Goal: Task Accomplishment & Management: Complete application form

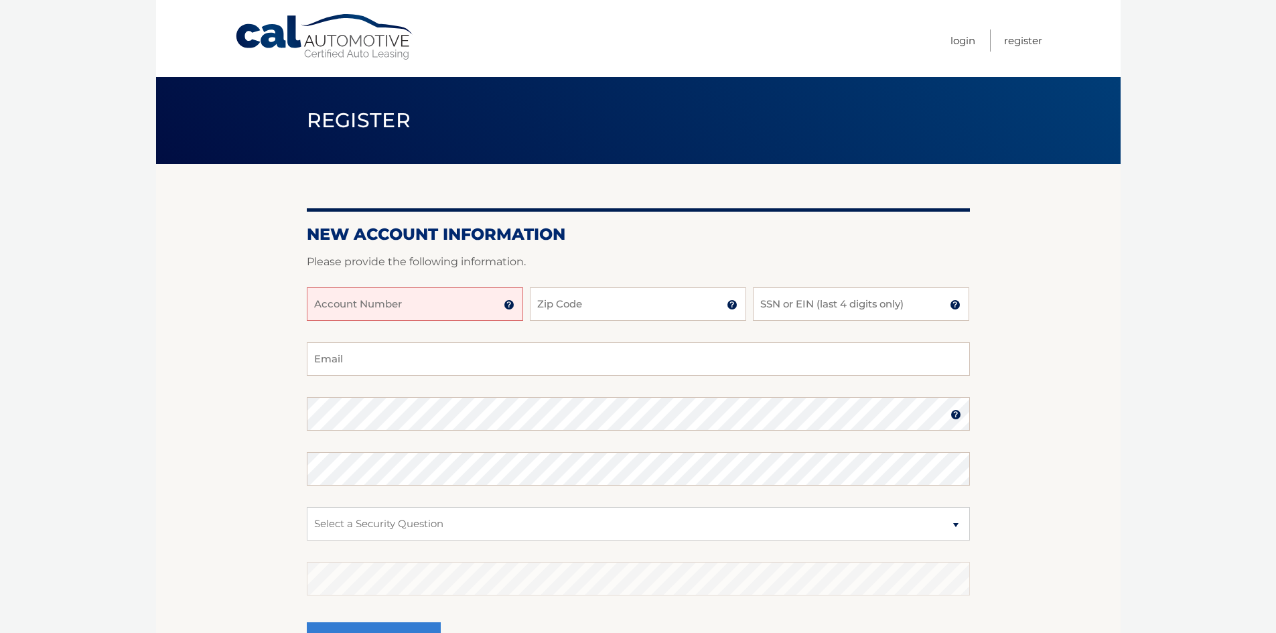
click at [395, 304] on input "Account Number" at bounding box center [415, 303] width 216 height 33
type input "44456028197"
click at [571, 307] on input "Zip Code" at bounding box center [638, 303] width 216 height 33
type input "33442"
click at [840, 312] on input "SSN or EIN (last 4 digits only)" at bounding box center [861, 303] width 216 height 33
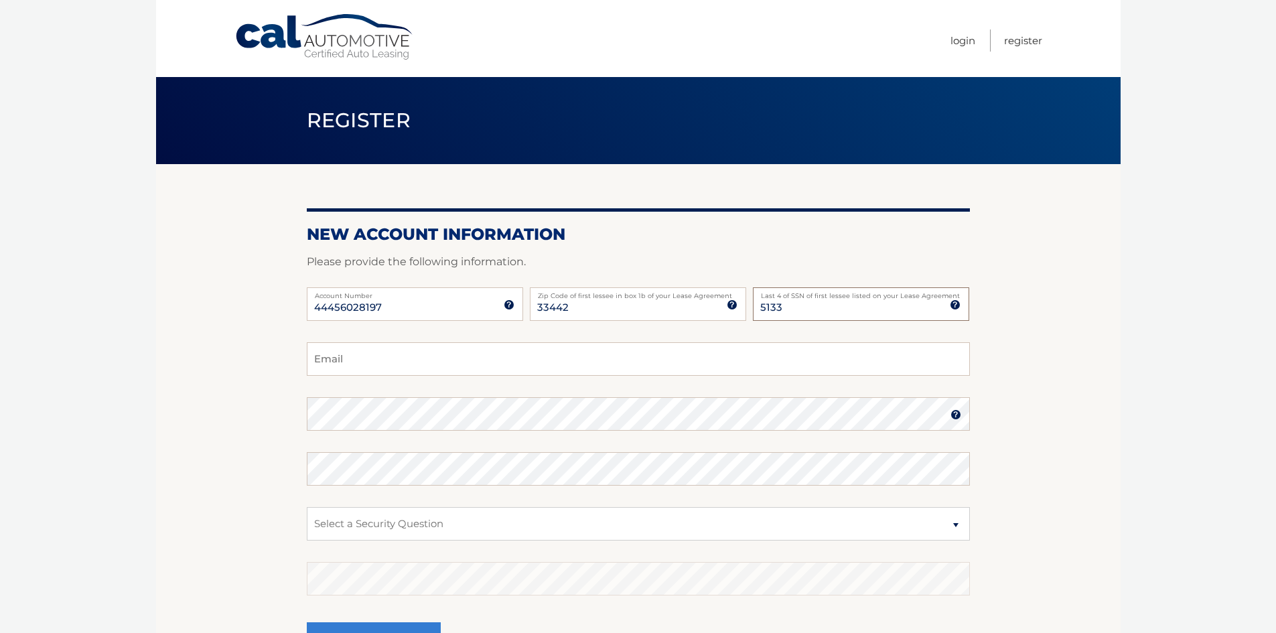
type input "5133"
click at [407, 363] on input "Email" at bounding box center [638, 358] width 663 height 33
type input "[EMAIL_ADDRESS][DOMAIN_NAME]"
click at [960, 414] on img at bounding box center [955, 414] width 11 height 11
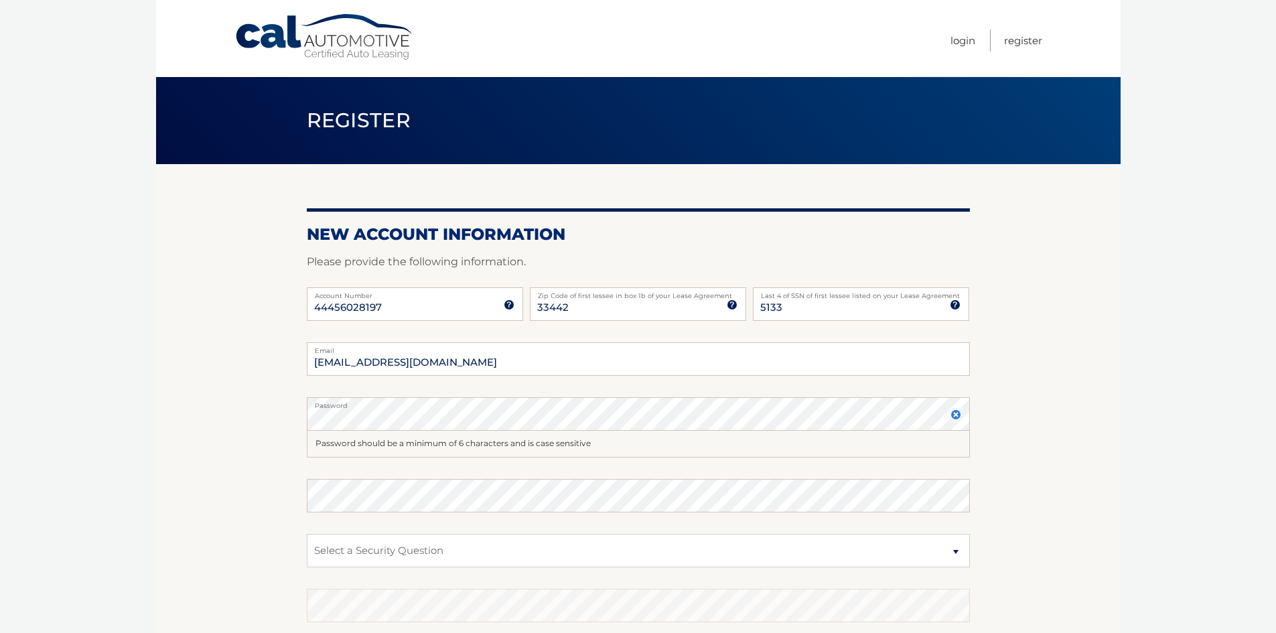
click at [952, 414] on img at bounding box center [955, 414] width 11 height 11
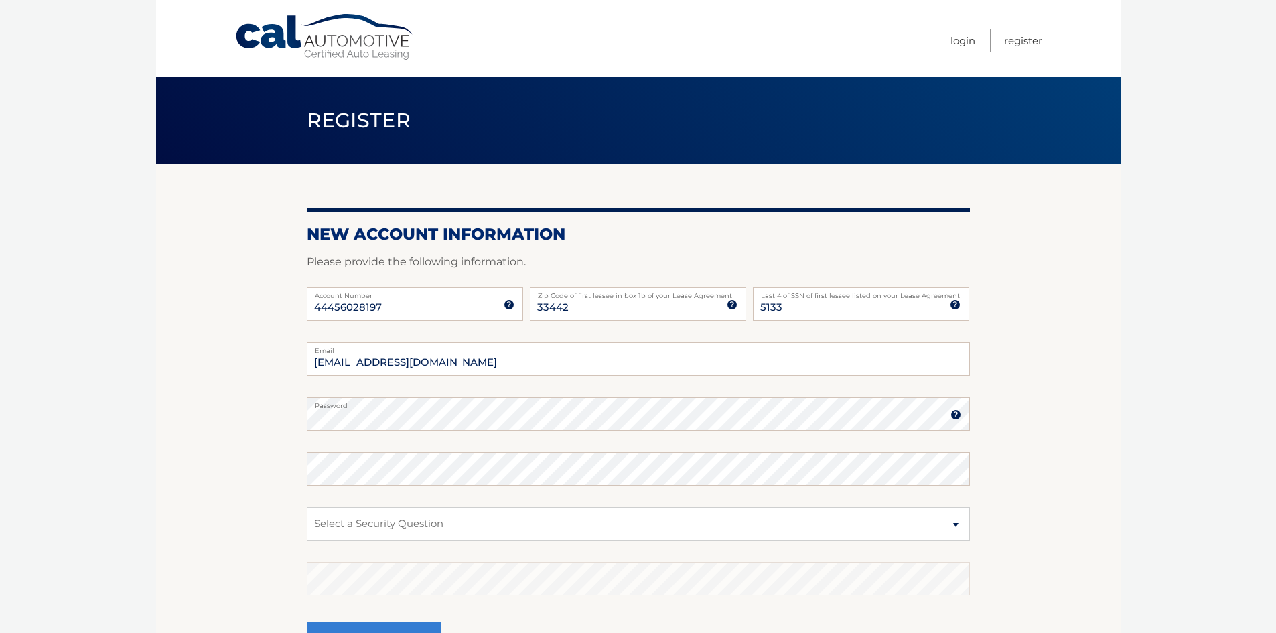
click at [953, 415] on img at bounding box center [955, 414] width 11 height 11
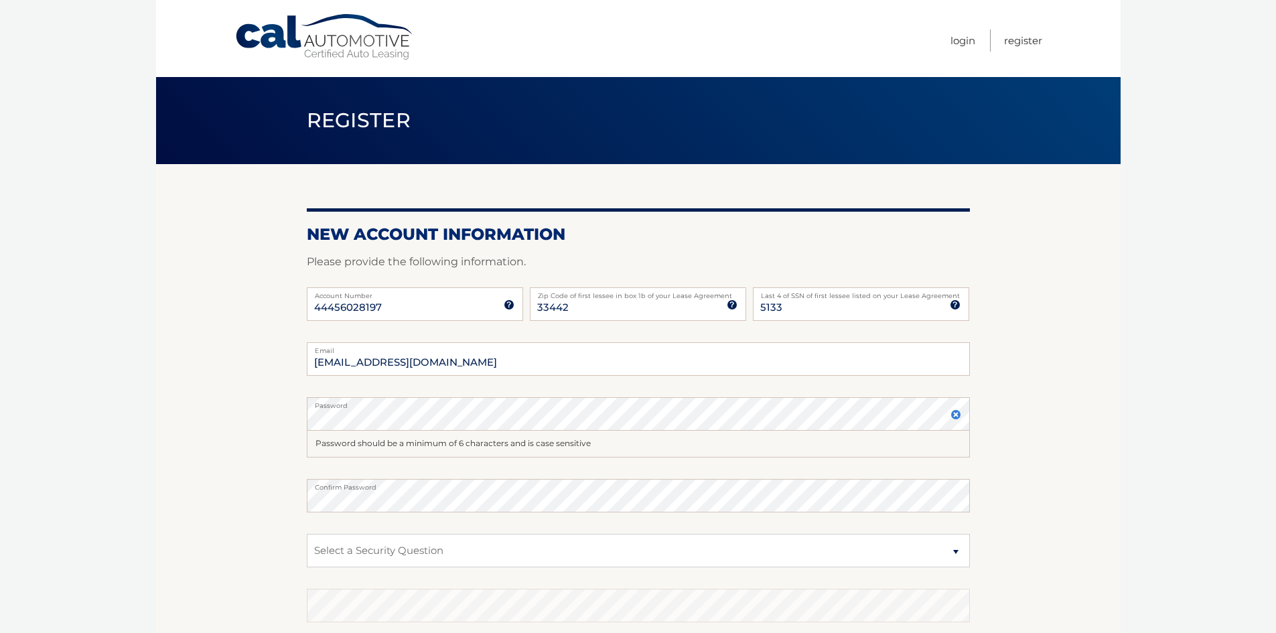
drag, startPoint x: 473, startPoint y: 444, endPoint x: 492, endPoint y: 435, distance: 21.0
click at [480, 440] on div "Password should be a minimum of 6 characters and is case sensitive" at bounding box center [638, 444] width 663 height 27
click at [958, 411] on img at bounding box center [955, 414] width 11 height 11
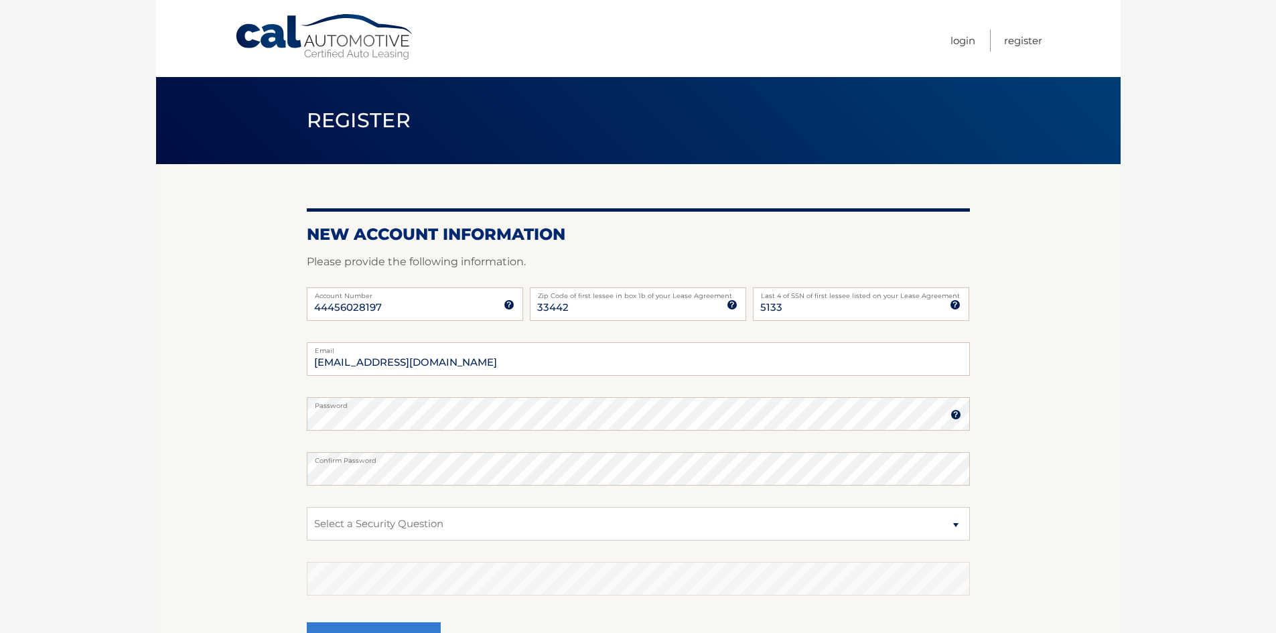
click at [389, 461] on label "Confirm Password" at bounding box center [638, 457] width 663 height 11
click at [223, 475] on section "New Account Information Please provide the following information. 44456028197 A…" at bounding box center [638, 425] width 964 height 523
click at [1094, 342] on section "New Account Information Please provide the following information. 44456028197 A…" at bounding box center [638, 425] width 964 height 523
click at [256, 423] on section "New Account Information Please provide the following information. 44456028197 A…" at bounding box center [638, 425] width 964 height 523
click at [436, 453] on label "Confirm Password" at bounding box center [638, 457] width 663 height 11
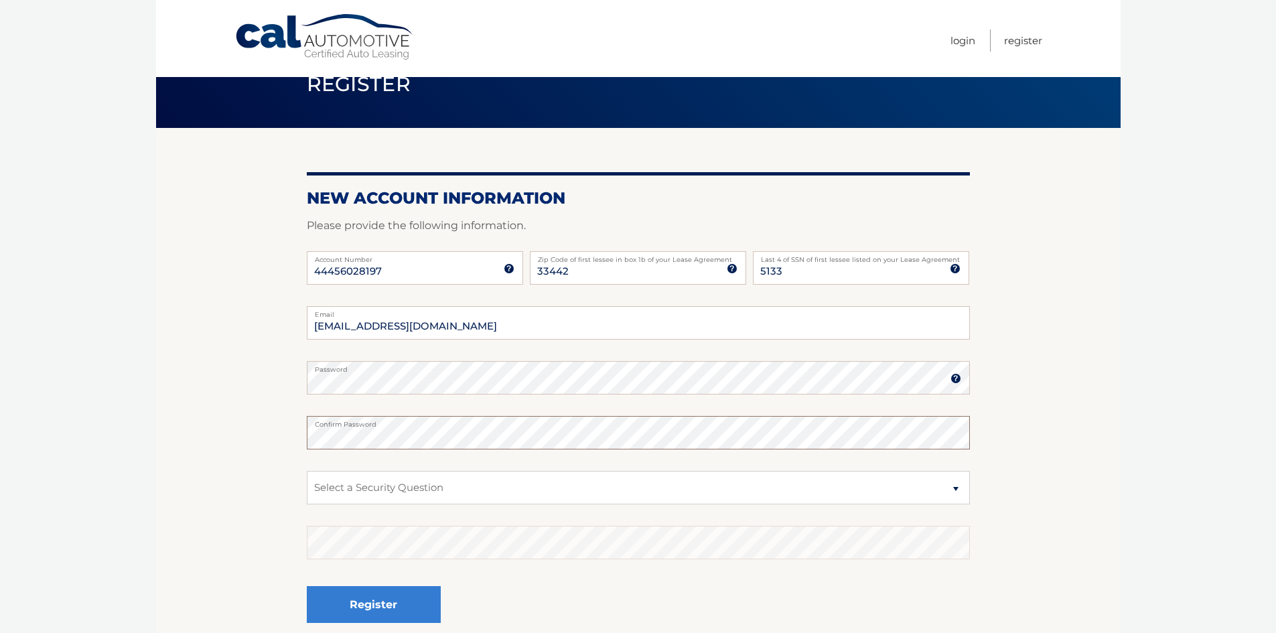
scroll to position [134, 0]
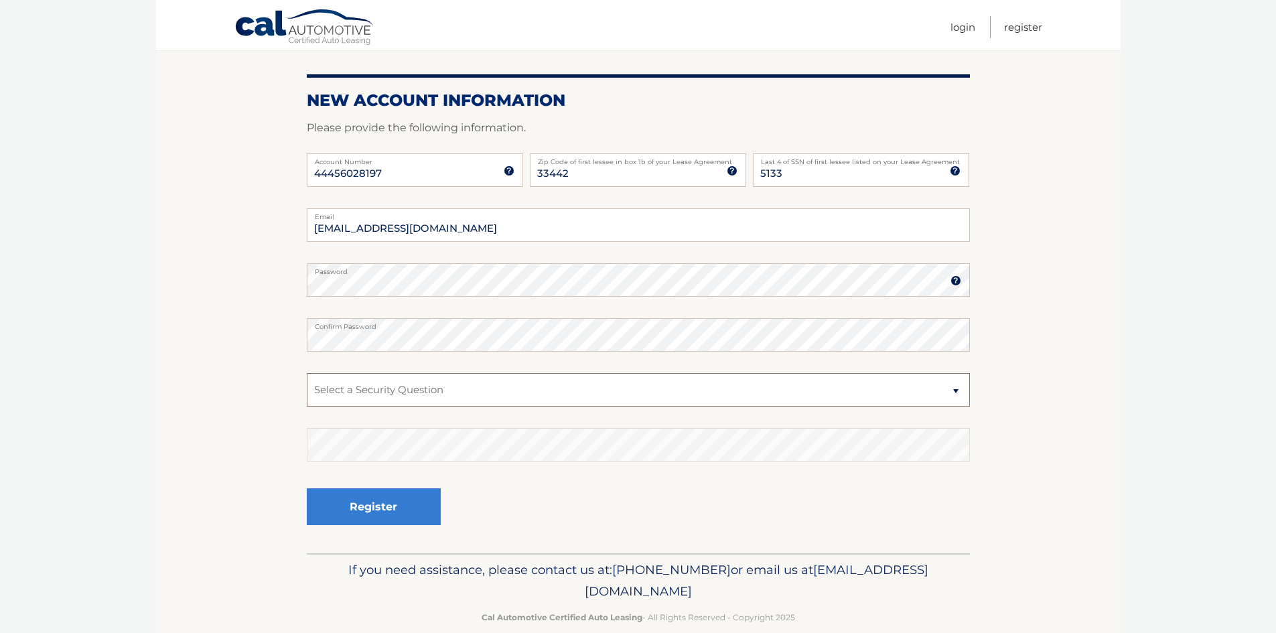
click at [490, 392] on select "Select a Security Question What was the name of your elementary school? What is…" at bounding box center [638, 389] width 663 height 33
select select "2"
click at [307, 373] on select "Select a Security Question What was the name of your elementary school? What is…" at bounding box center [638, 389] width 663 height 33
click at [386, 502] on button "Register" at bounding box center [374, 506] width 134 height 37
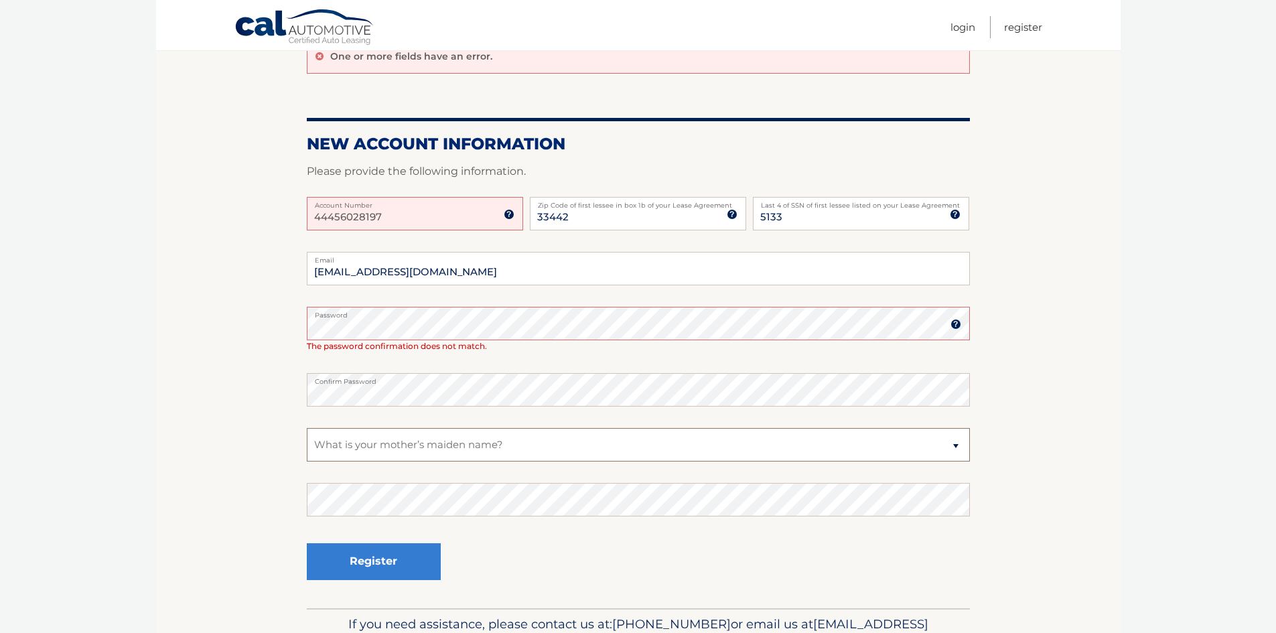
scroll to position [134, 0]
click at [471, 435] on select "Select a Security Question What was the name of your elementary school? What is…" at bounding box center [638, 443] width 663 height 33
click at [471, 442] on select "Select a Security Question What was the name of your elementary school? What is…" at bounding box center [638, 443] width 663 height 33
drag, startPoint x: 463, startPoint y: 291, endPoint x: 463, endPoint y: 301, distance: 10.0
click at [463, 293] on fieldset "[EMAIL_ADDRESS][DOMAIN_NAME] Email Password Password should be a minimum of 6 c…" at bounding box center [638, 428] width 663 height 356
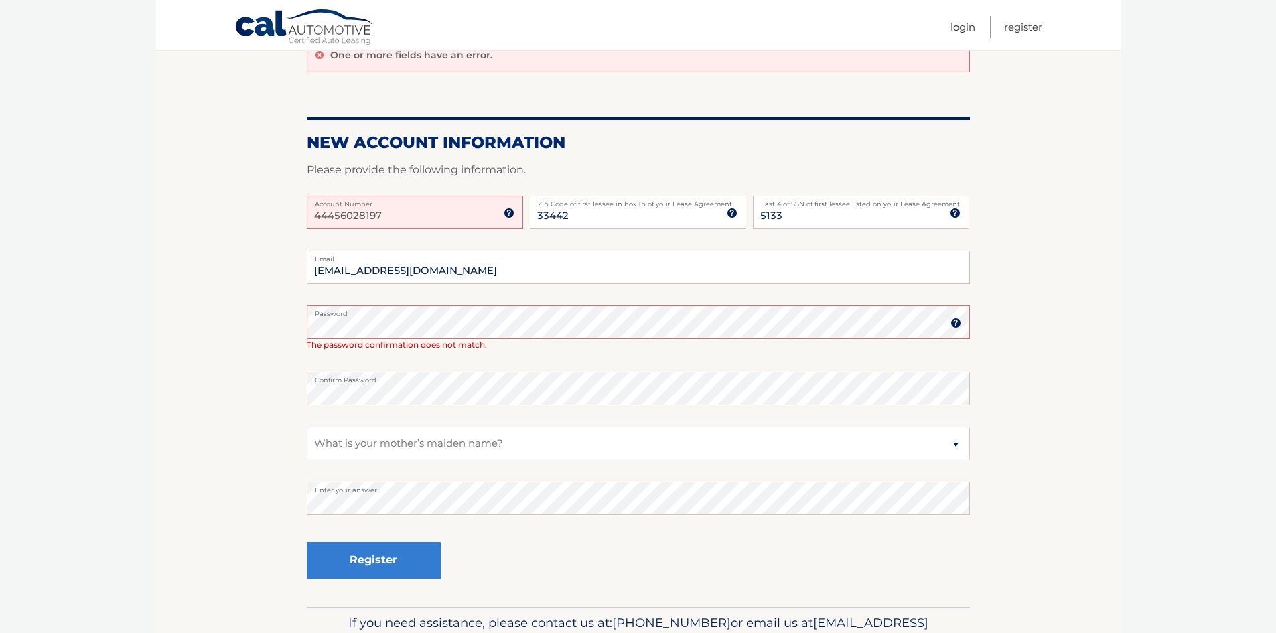
click at [749, 331] on div "Password Password should be a minimum of 6 characters and is case sensitive The…" at bounding box center [638, 327] width 663 height 45
click at [610, 415] on fieldset "[EMAIL_ADDRESS][DOMAIN_NAME] Email Password Password should be a minimum of 6 c…" at bounding box center [638, 428] width 663 height 356
click at [261, 400] on section "One or more fields have an error. New Account Information Please provide the fo…" at bounding box center [638, 318] width 964 height 577
click at [378, 553] on button "Register" at bounding box center [374, 560] width 134 height 37
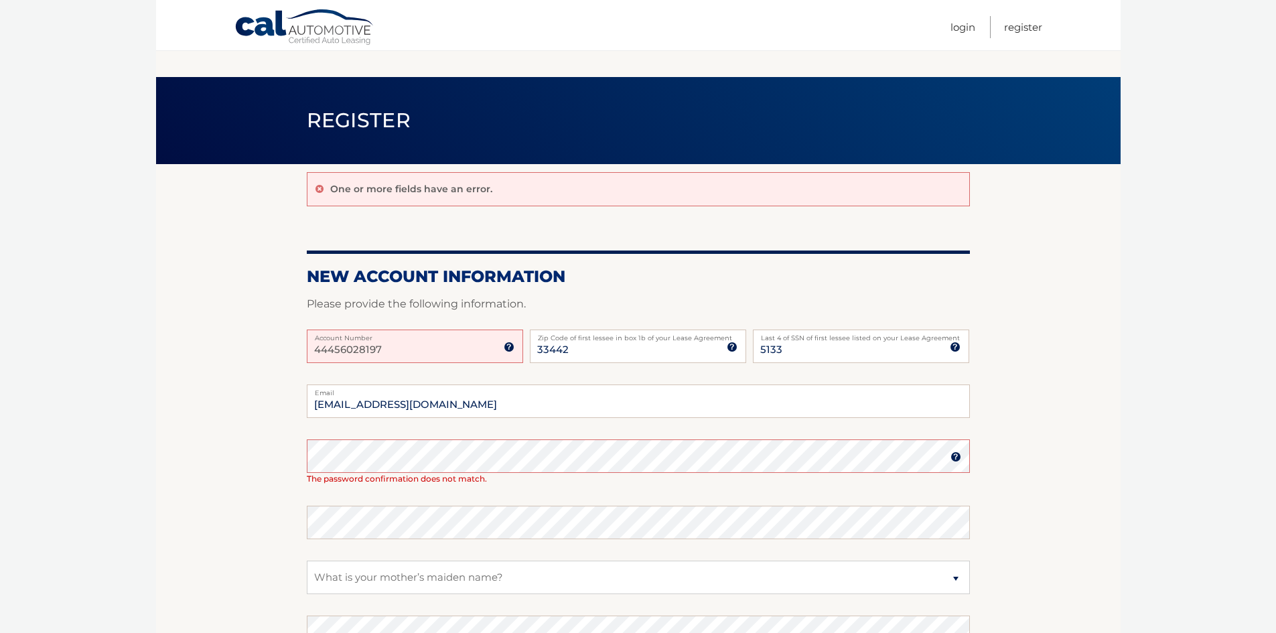
scroll to position [134, 0]
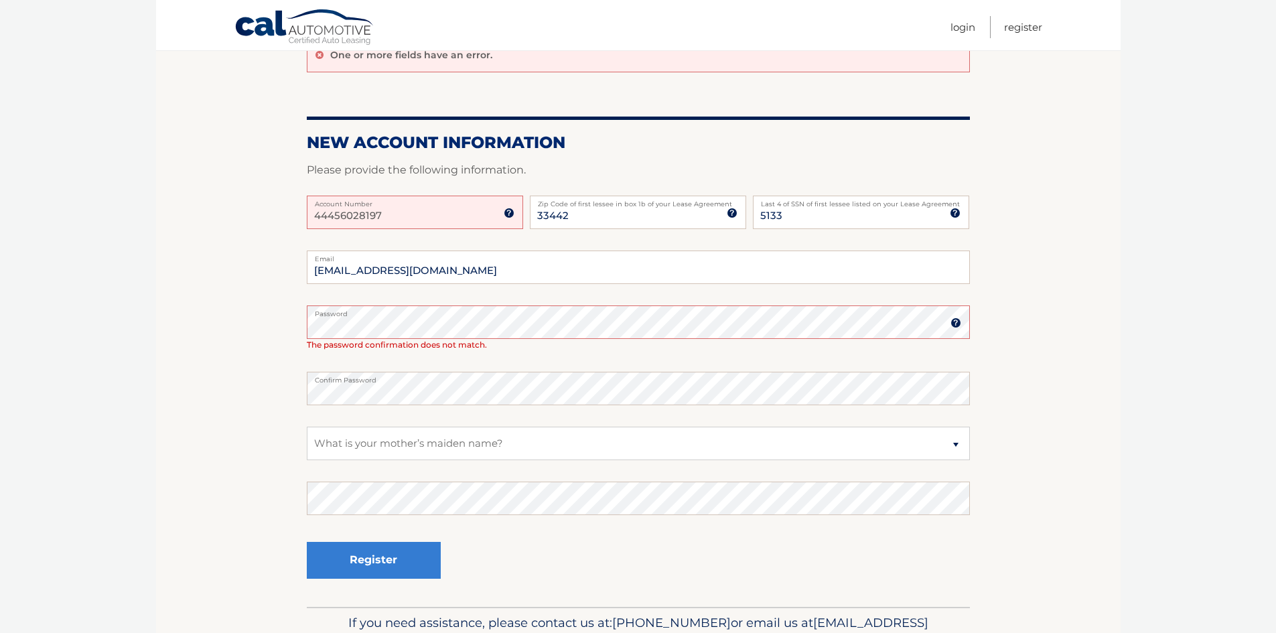
click at [1100, 340] on section "One or more fields have an error. New Account Information Please provide the fo…" at bounding box center [638, 318] width 964 height 577
drag, startPoint x: 1067, startPoint y: 334, endPoint x: 1017, endPoint y: 318, distance: 52.5
click at [1061, 331] on section "One or more fields have an error. New Account Information Please provide the fo…" at bounding box center [638, 318] width 964 height 577
drag, startPoint x: 392, startPoint y: 557, endPoint x: 348, endPoint y: 515, distance: 61.1
click at [348, 515] on fieldset "[EMAIL_ADDRESS][DOMAIN_NAME] Email Password Password should be a minimum of 6 c…" at bounding box center [638, 428] width 663 height 356
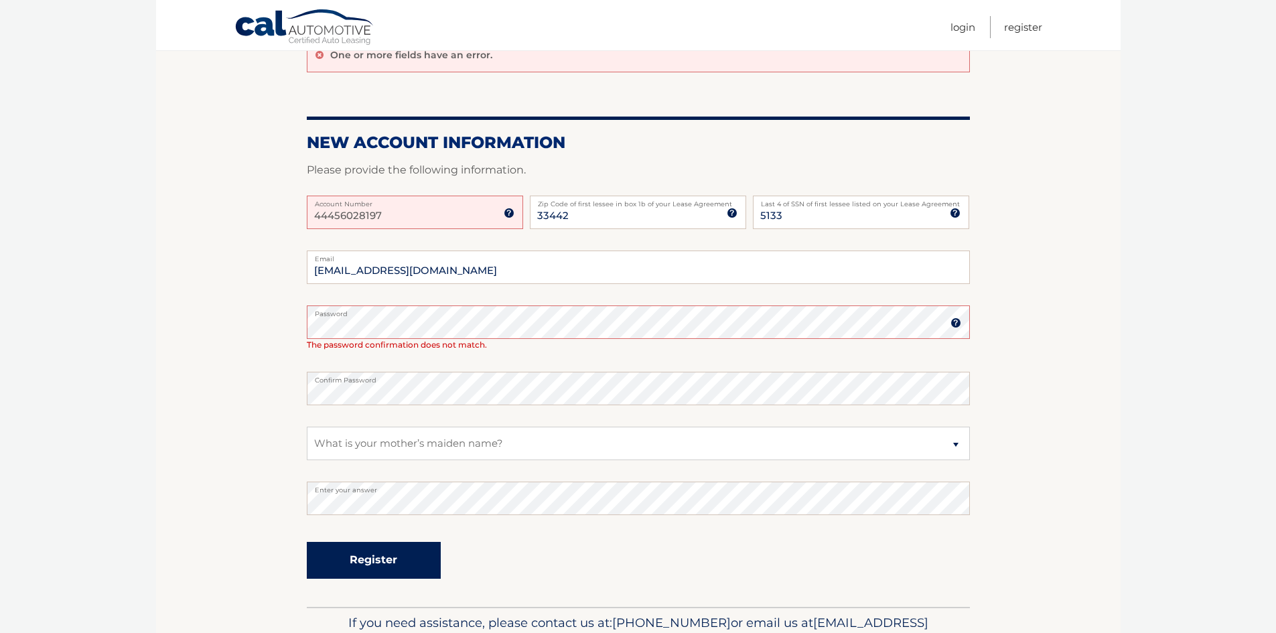
click at [376, 554] on button "Register" at bounding box center [374, 560] width 134 height 37
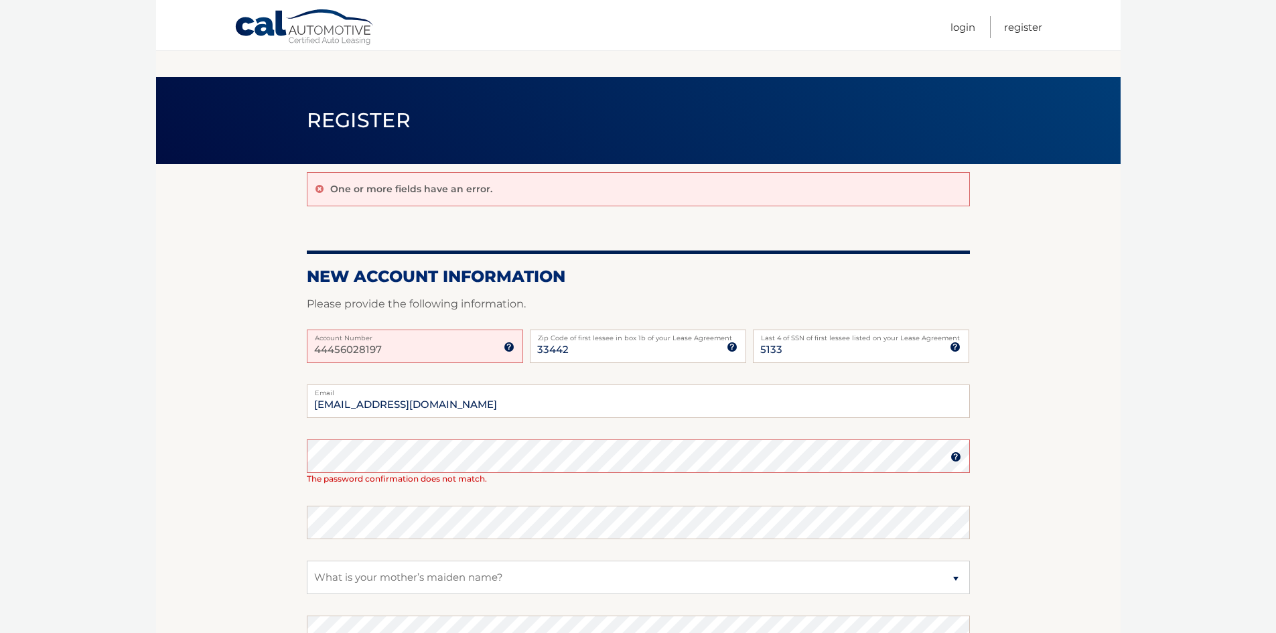
scroll to position [134, 0]
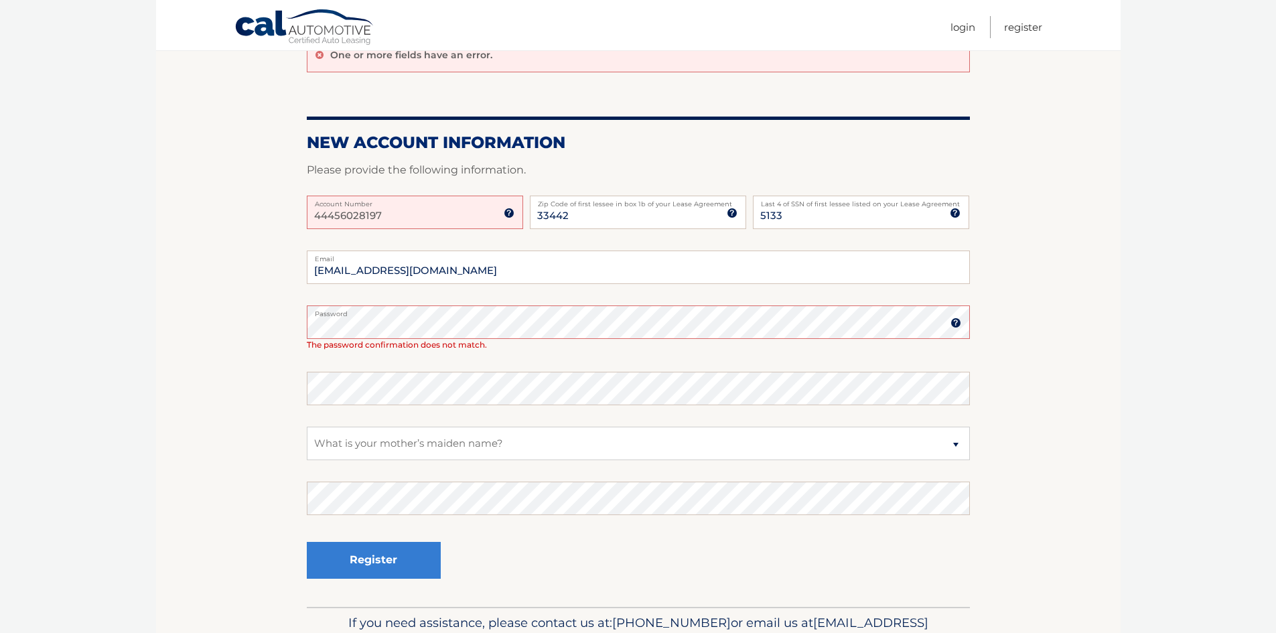
click at [446, 311] on label "Password" at bounding box center [638, 310] width 663 height 11
click at [386, 556] on button "Register" at bounding box center [374, 560] width 134 height 37
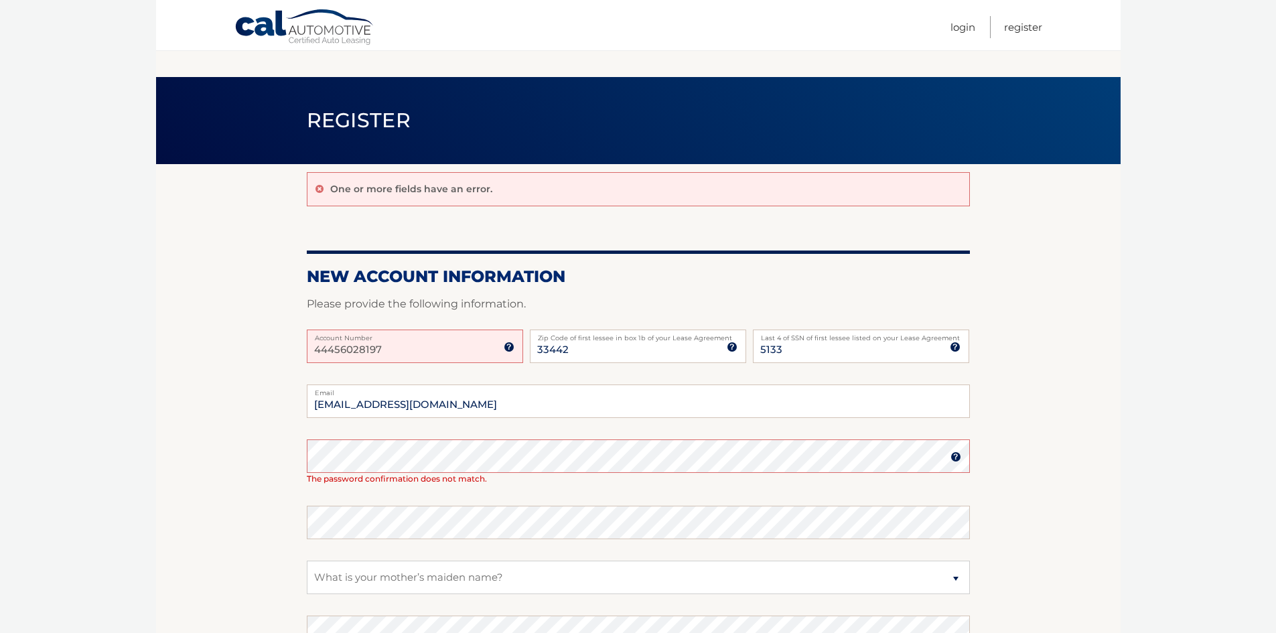
scroll to position [134, 0]
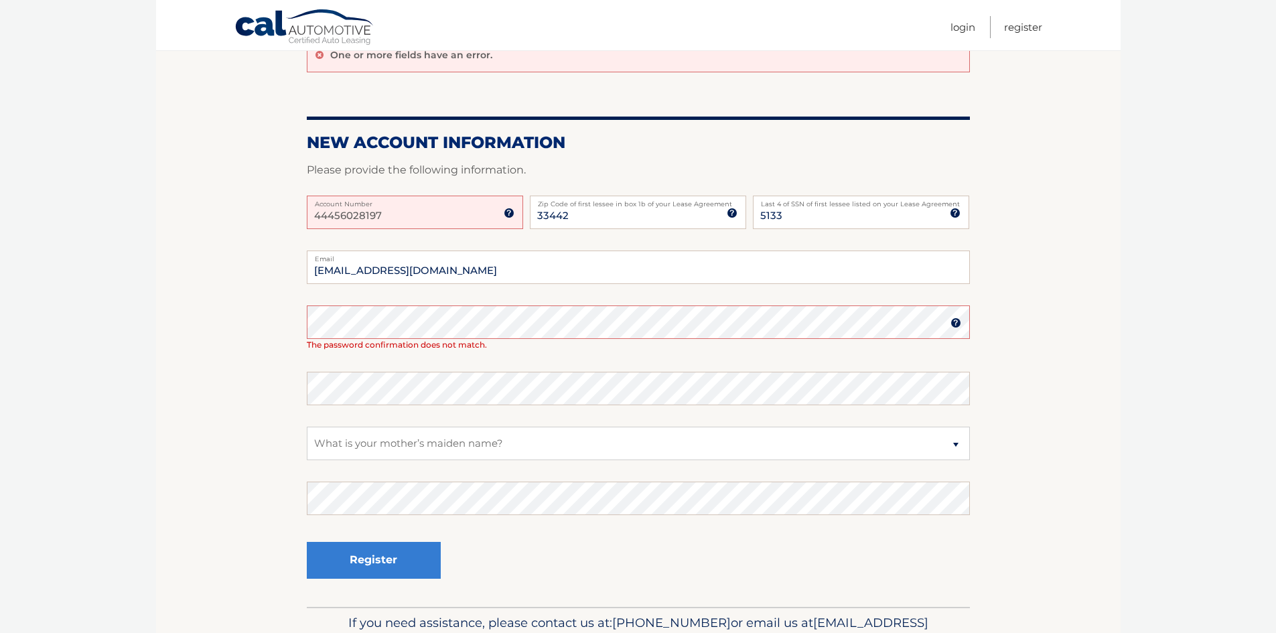
click at [950, 325] on img at bounding box center [955, 322] width 11 height 11
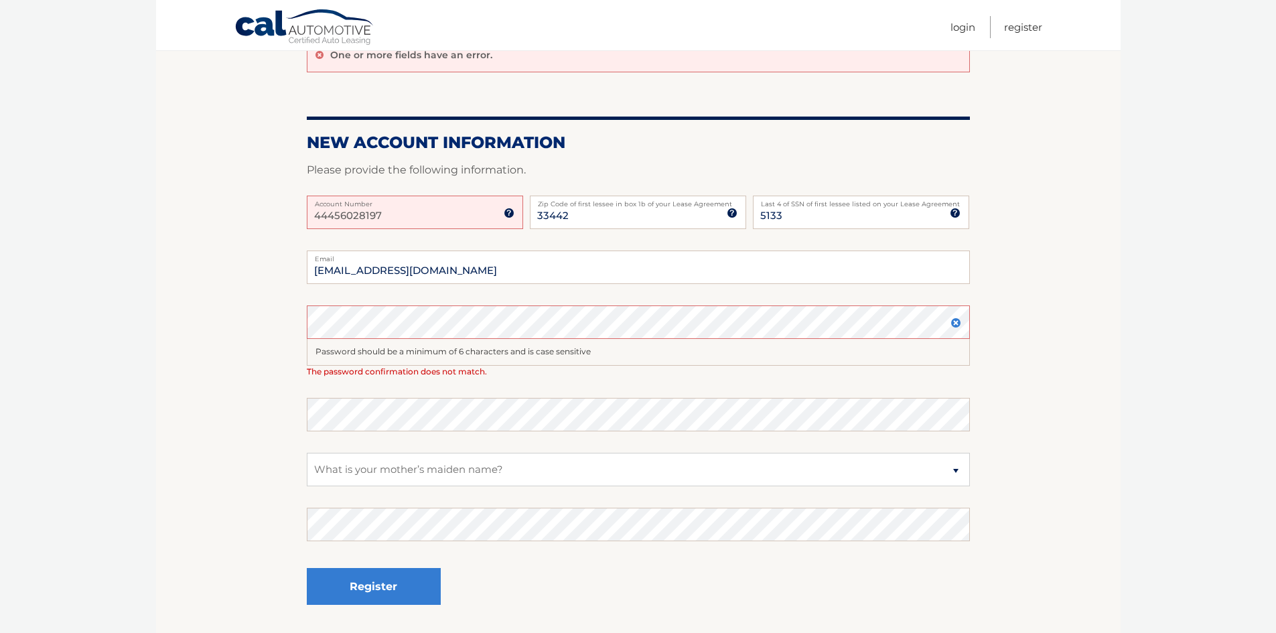
click at [950, 325] on img at bounding box center [955, 322] width 11 height 11
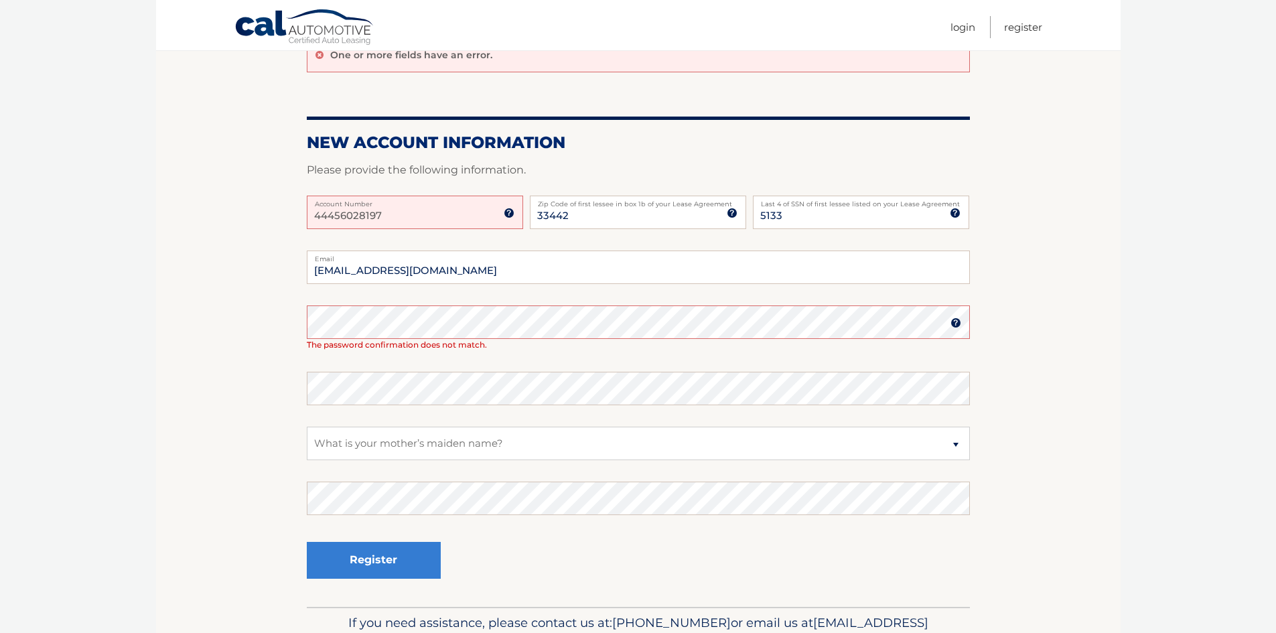
click at [950, 325] on img at bounding box center [955, 322] width 11 height 11
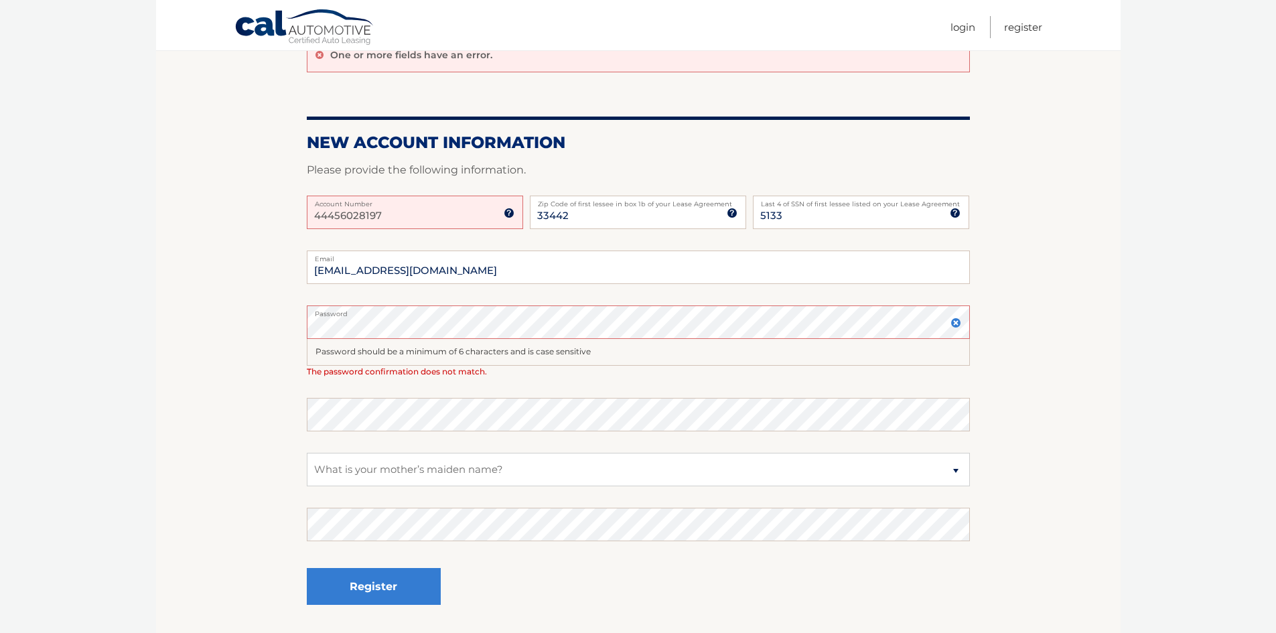
click at [486, 291] on fieldset "[EMAIL_ADDRESS][DOMAIN_NAME] Email Password Password should be a minimum of 6 c…" at bounding box center [638, 441] width 663 height 383
click at [573, 470] on select "Select a Security Question What was the name of your elementary school? What is…" at bounding box center [638, 469] width 663 height 33
click at [460, 484] on select "Select a Security Question What was the name of your elementary school? What is…" at bounding box center [638, 469] width 663 height 33
click at [354, 599] on button "Register" at bounding box center [374, 586] width 134 height 37
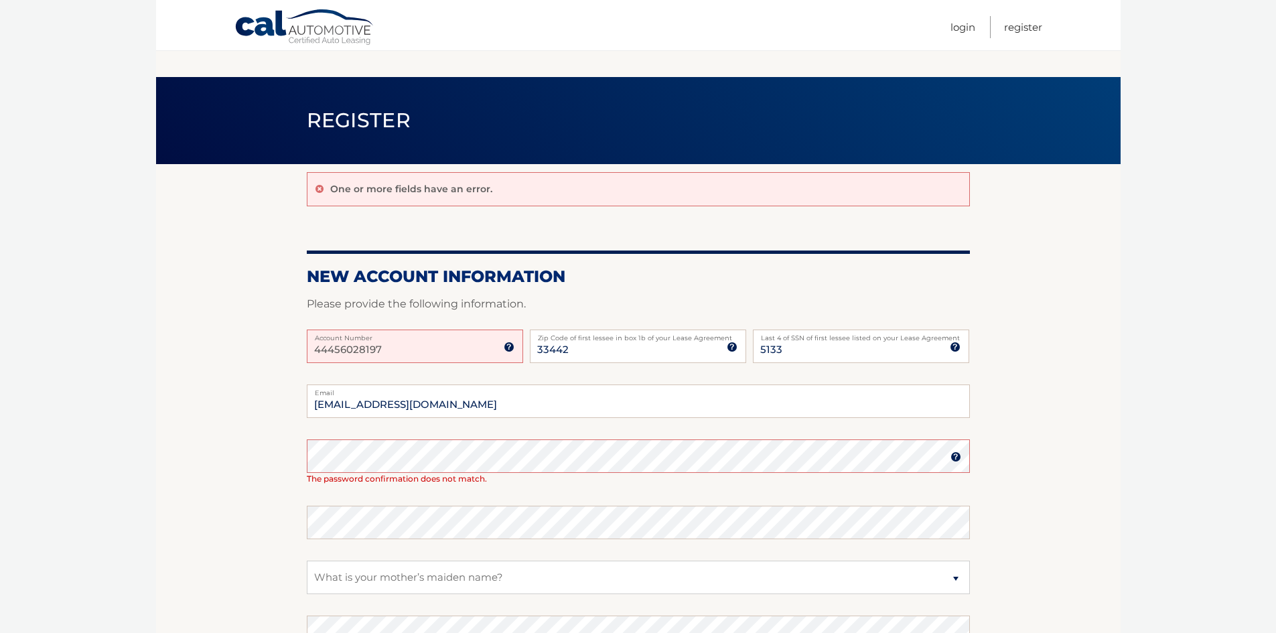
scroll to position [134, 0]
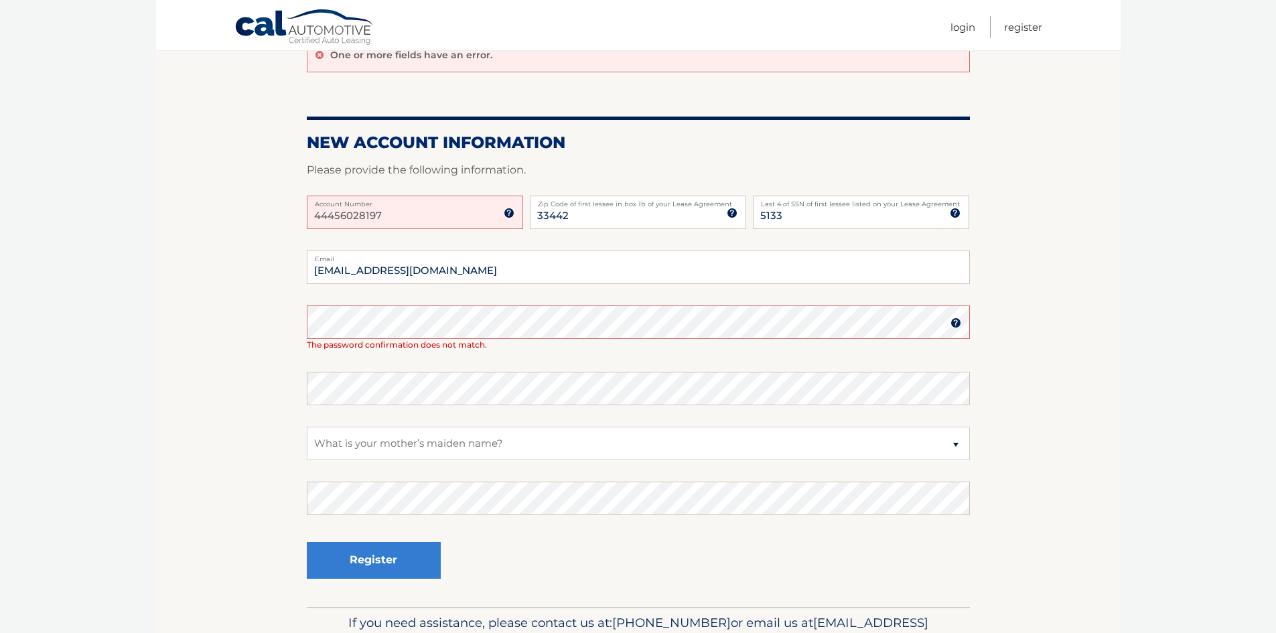
drag, startPoint x: 378, startPoint y: 208, endPoint x: 387, endPoint y: 213, distance: 10.5
click at [379, 210] on input "44456028197" at bounding box center [415, 212] width 216 height 33
drag, startPoint x: 388, startPoint y: 214, endPoint x: 243, endPoint y: 205, distance: 145.6
click at [243, 205] on section "One or more fields have an error. New Account Information Please provide the fo…" at bounding box center [638, 318] width 964 height 577
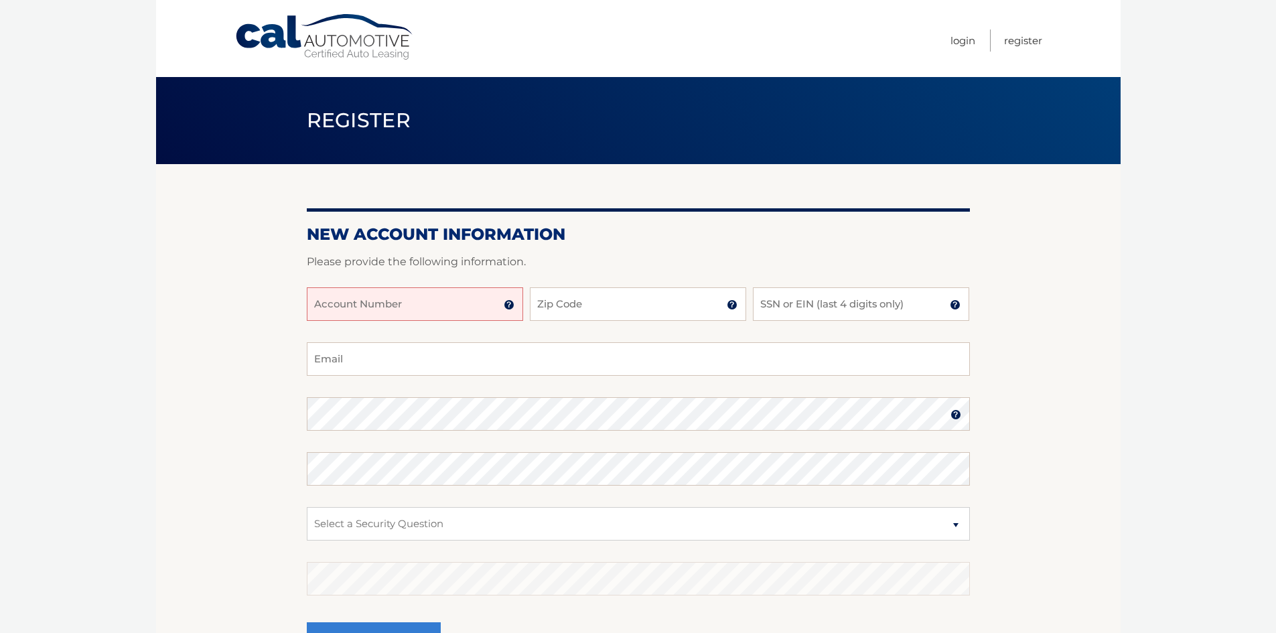
click at [348, 309] on input "Account Number" at bounding box center [415, 303] width 216 height 33
paste input "44456028197"
type input "44456028197"
click at [573, 313] on input "Zip Code" at bounding box center [638, 303] width 216 height 33
type input "33442"
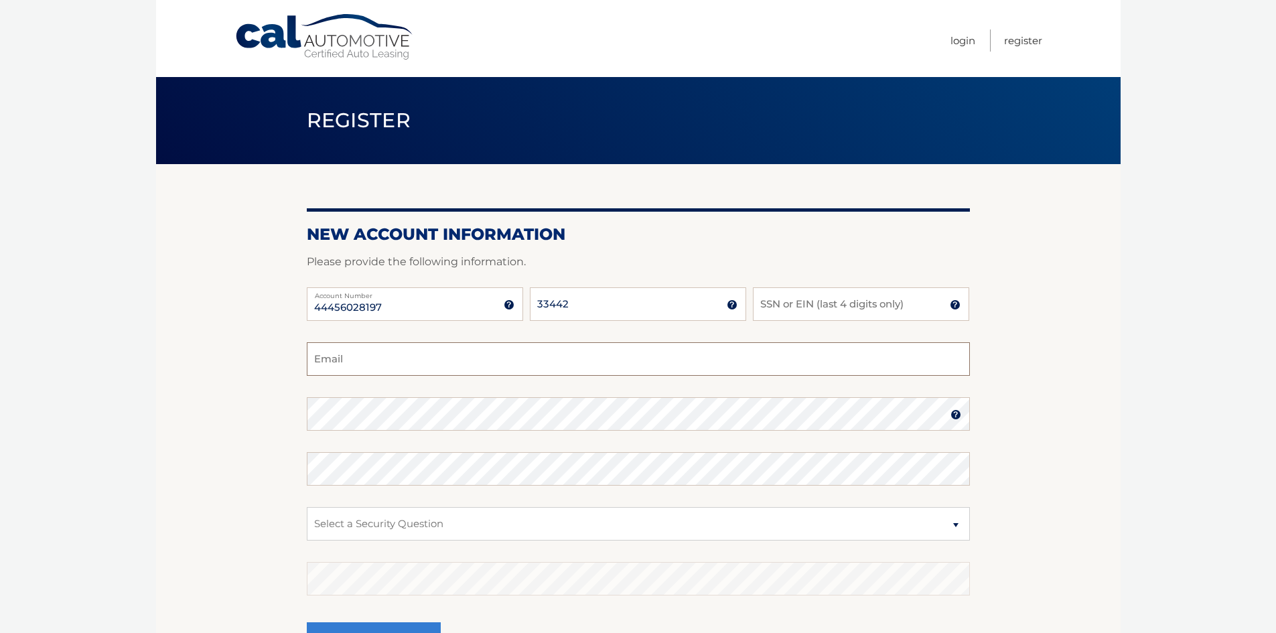
type input "[EMAIL_ADDRESS][DOMAIN_NAME]"
click at [790, 309] on input "SSN or EIN (last 4 digits only)" at bounding box center [861, 303] width 216 height 33
type input "3"
type input "5133"
click at [1123, 434] on body "Cal Automotive Menu Login Register Register" at bounding box center [638, 316] width 1276 height 633
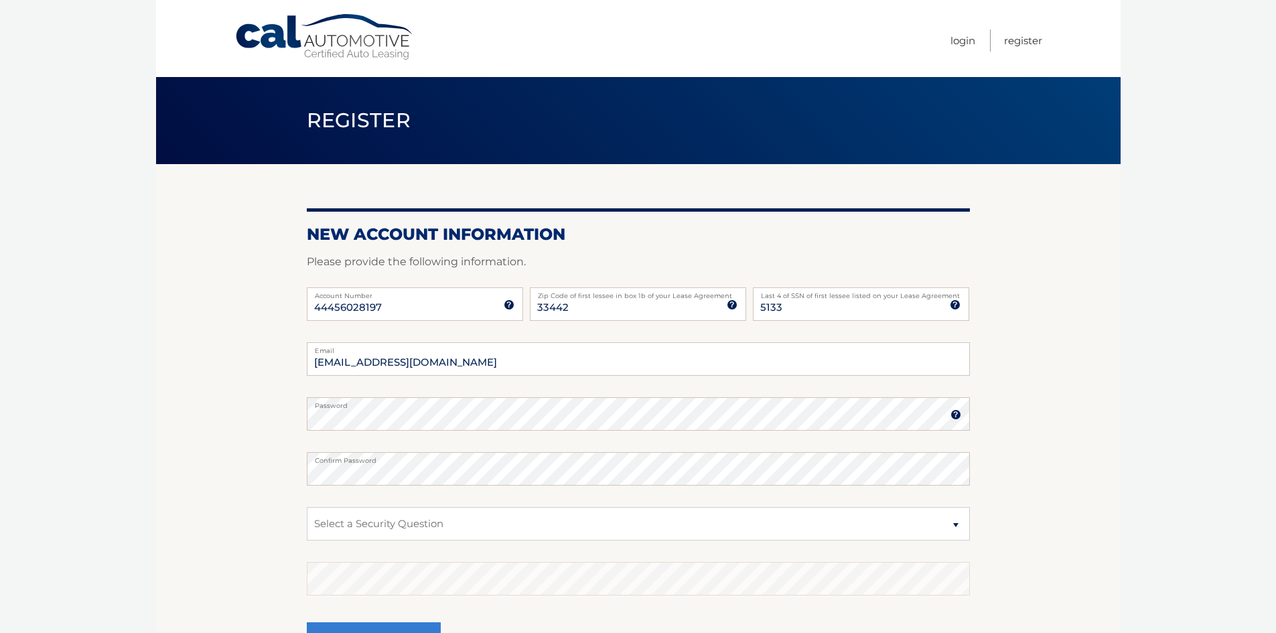
click at [1045, 410] on section "New Account Information Please provide the following information. 44456028197 A…" at bounding box center [638, 425] width 964 height 523
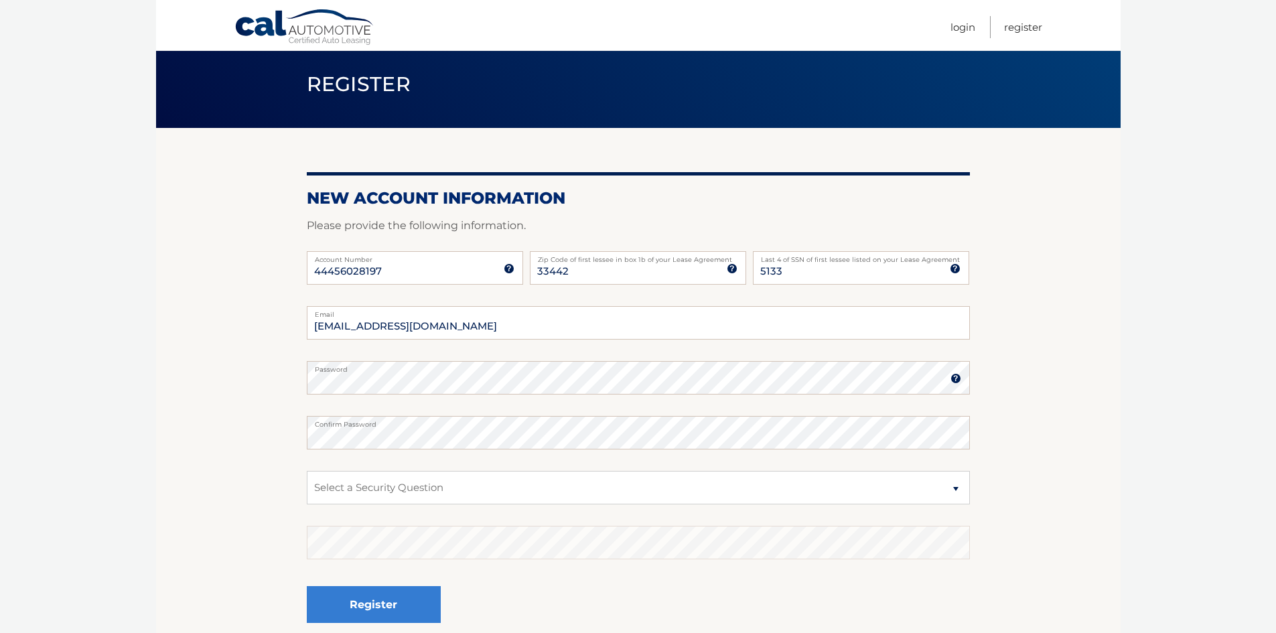
scroll to position [67, 0]
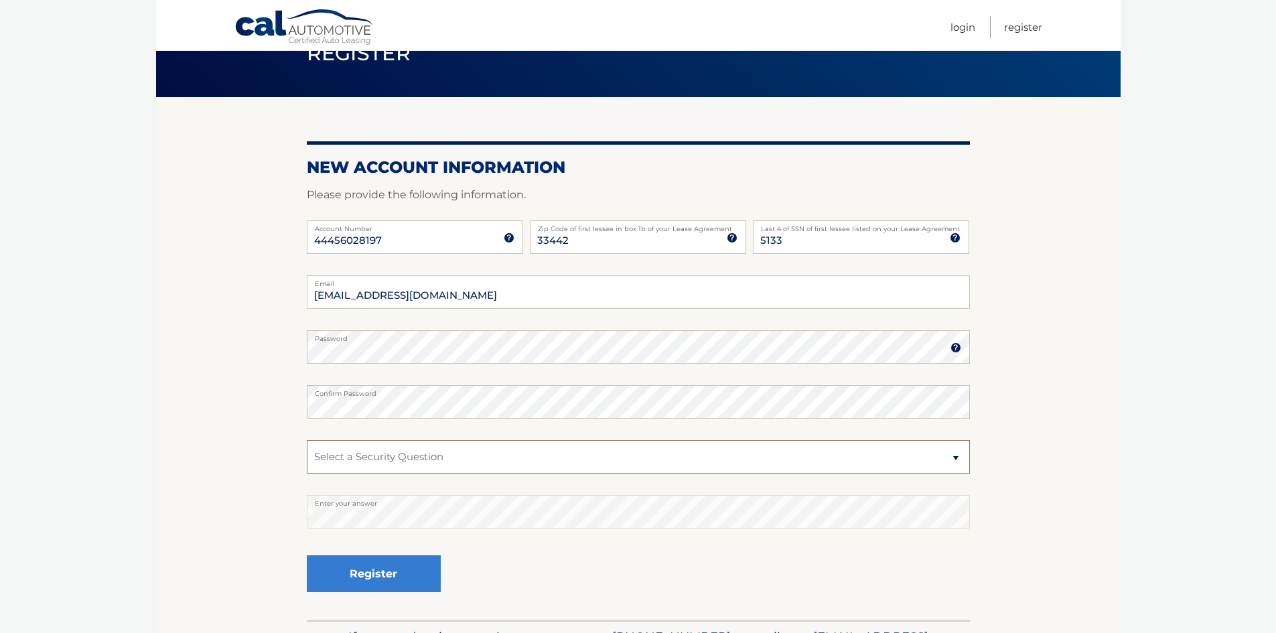
click at [470, 463] on select "Select a Security Question What was the name of your elementary school? What is…" at bounding box center [638, 456] width 663 height 33
select select "2"
click at [307, 440] on select "Select a Security Question What was the name of your elementary school? What is…" at bounding box center [638, 456] width 663 height 33
click at [373, 579] on button "Register" at bounding box center [374, 573] width 134 height 37
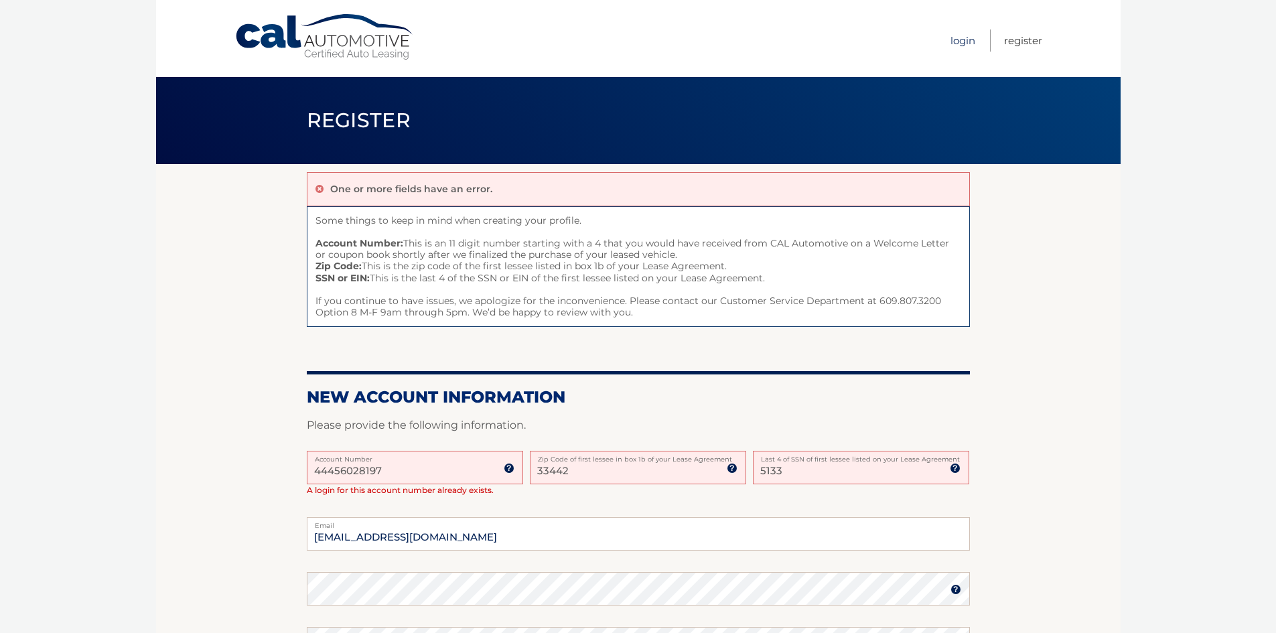
click at [957, 41] on link "Login" at bounding box center [962, 40] width 25 height 22
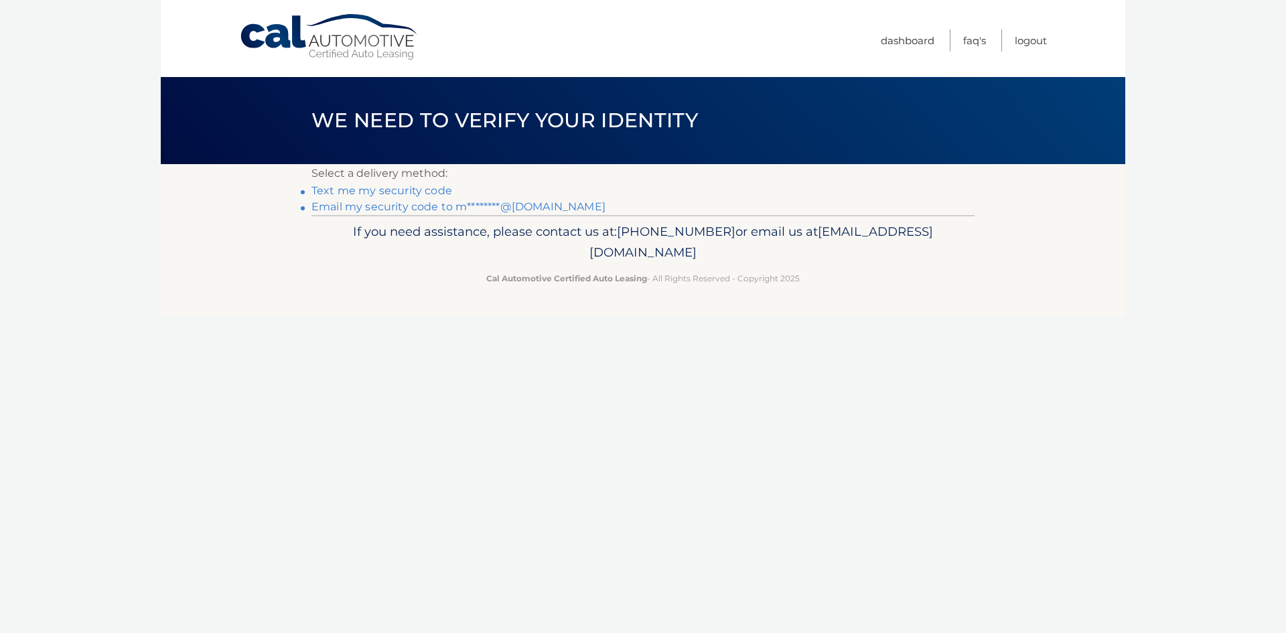
click at [427, 191] on link "Text me my security code" at bounding box center [381, 190] width 141 height 13
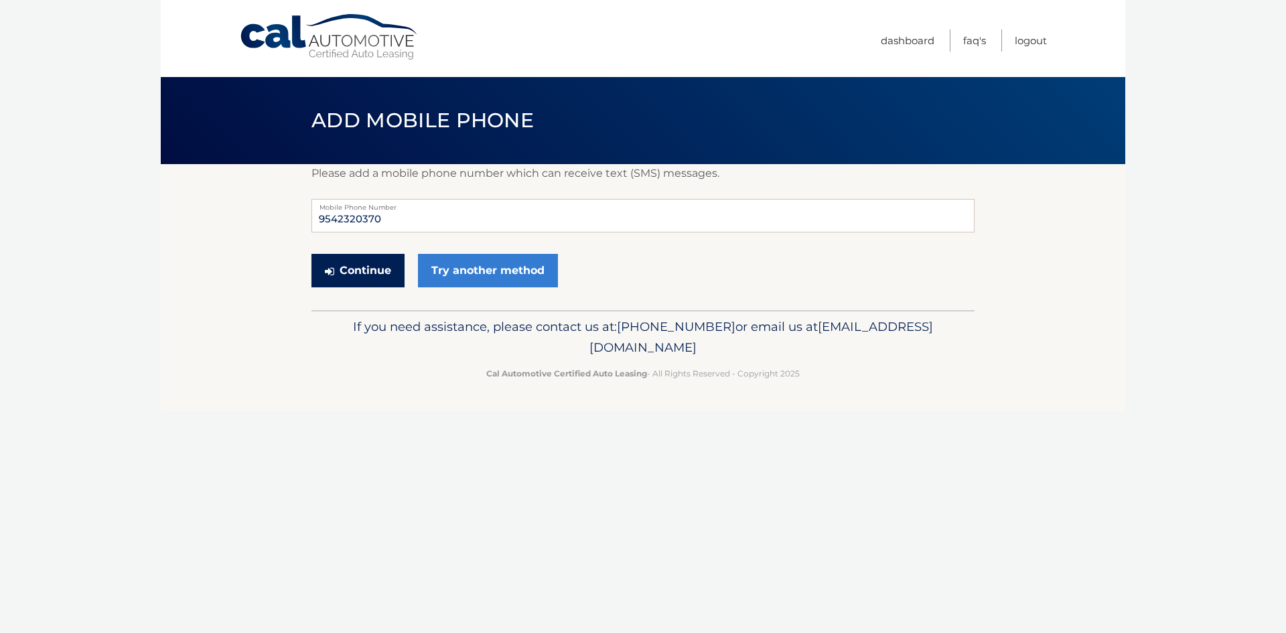
click at [350, 261] on button "Continue" at bounding box center [357, 270] width 93 height 33
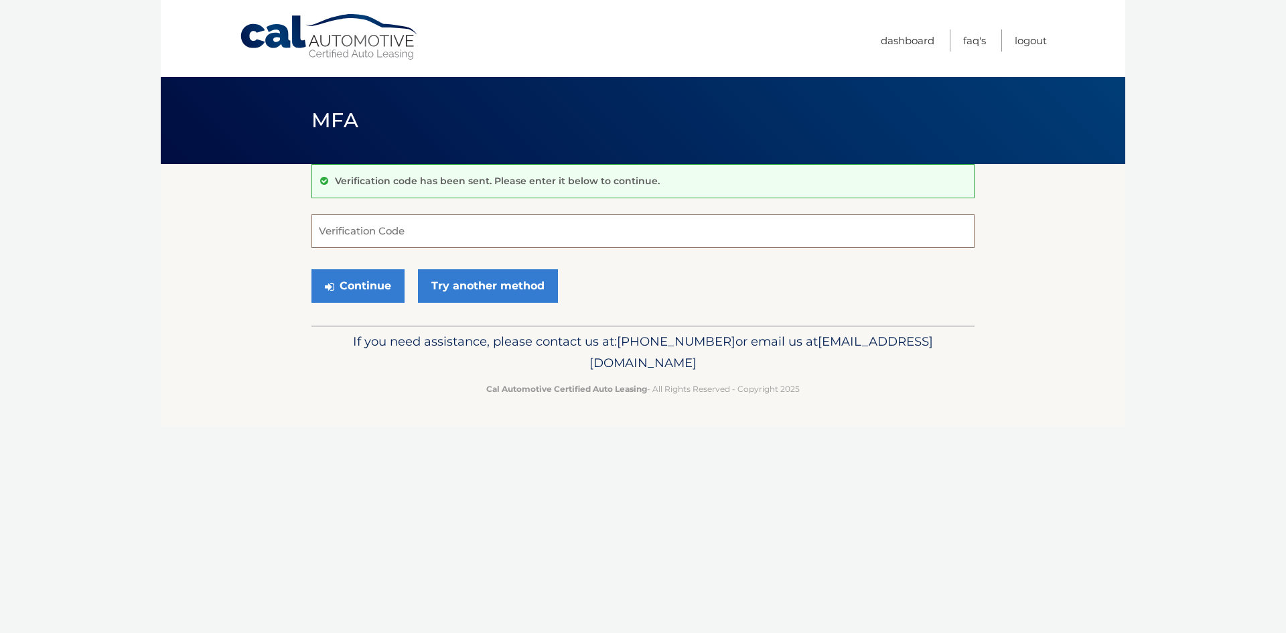
click at [376, 228] on input "Verification Code" at bounding box center [642, 230] width 663 height 33
type input "457043"
click at [372, 285] on button "Continue" at bounding box center [357, 285] width 93 height 33
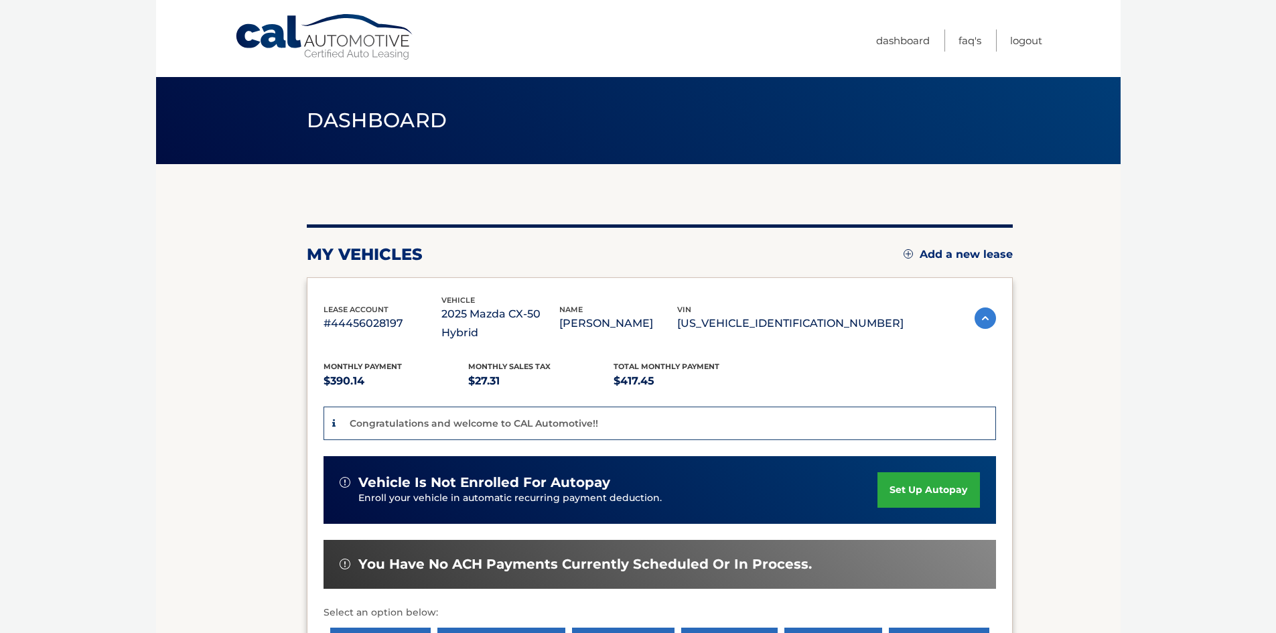
click at [921, 472] on link "set up autopay" at bounding box center [928, 489] width 102 height 35
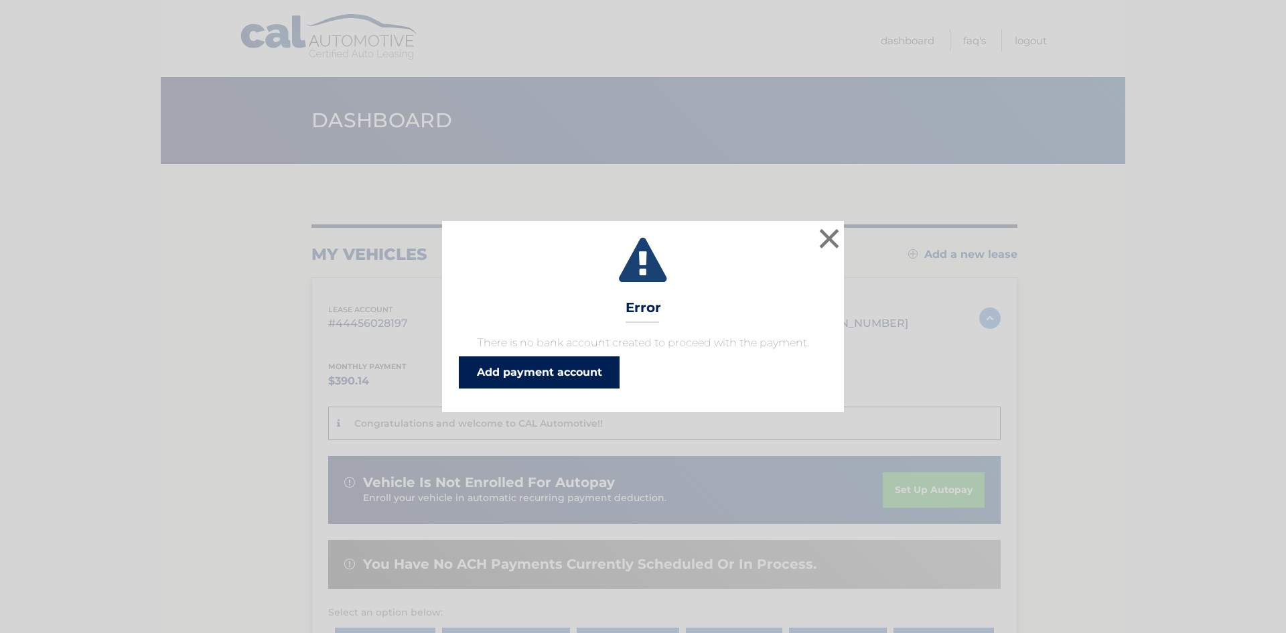
click at [540, 376] on link "Add payment account" at bounding box center [539, 372] width 161 height 32
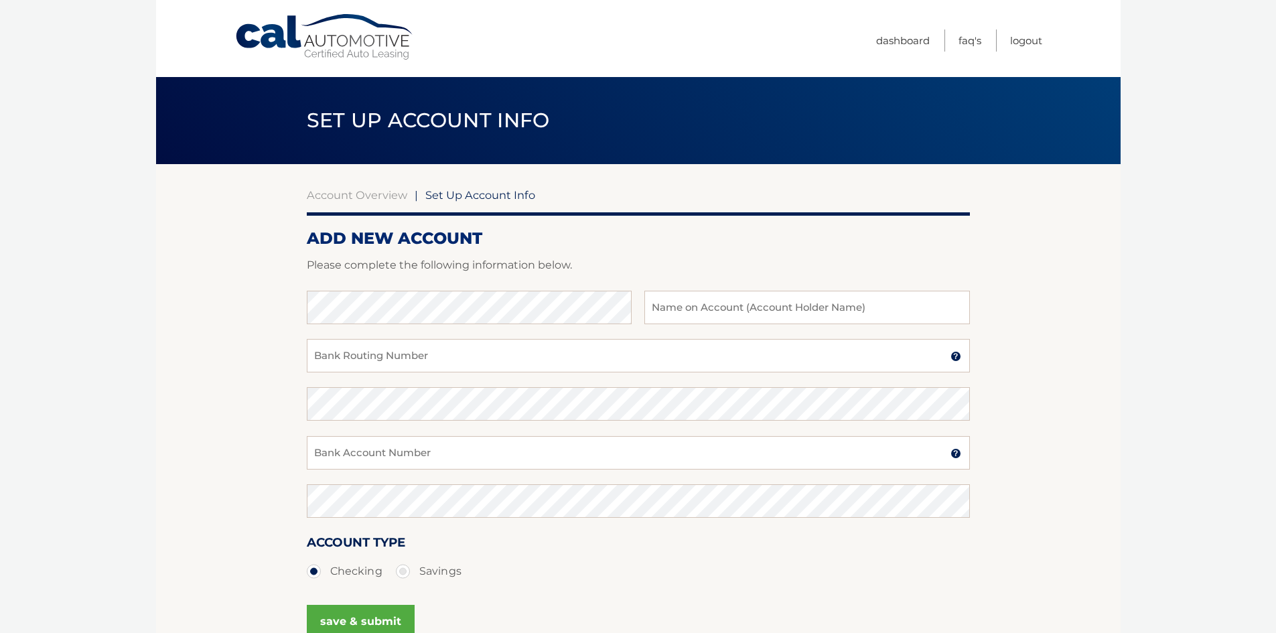
click at [955, 357] on img at bounding box center [955, 356] width 11 height 11
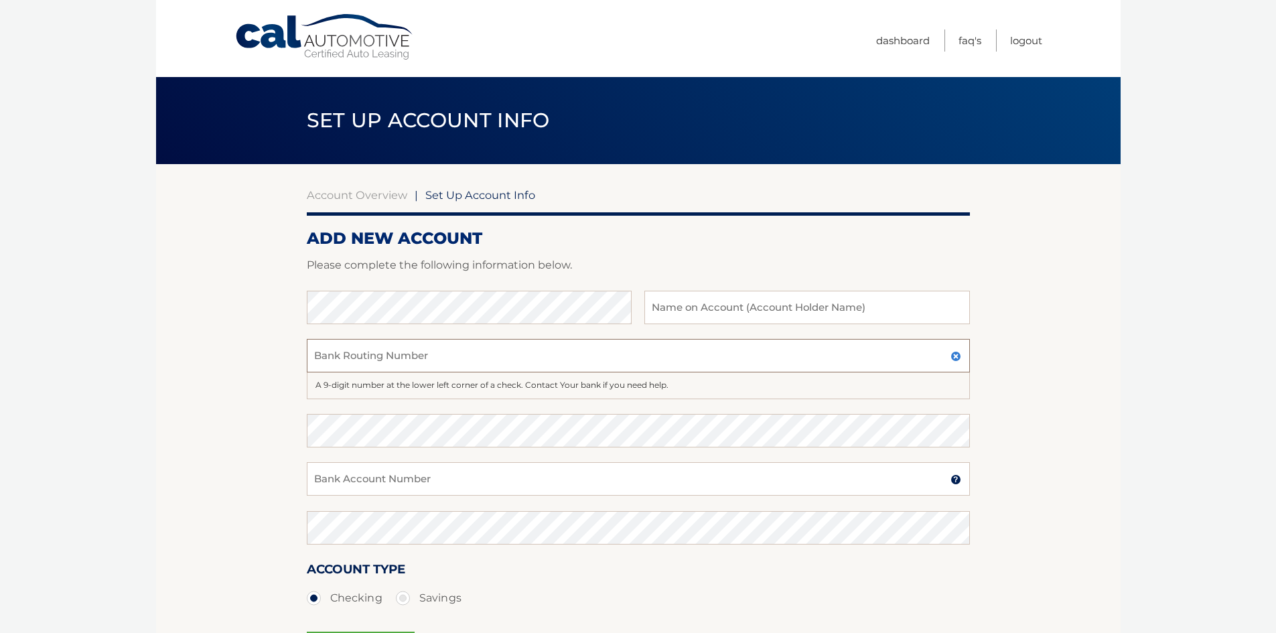
click at [377, 352] on input "Bank Routing Number" at bounding box center [638, 355] width 663 height 33
type input "063000047"
click at [338, 477] on input "Bank Account Number" at bounding box center [638, 478] width 663 height 33
type input "005488439722"
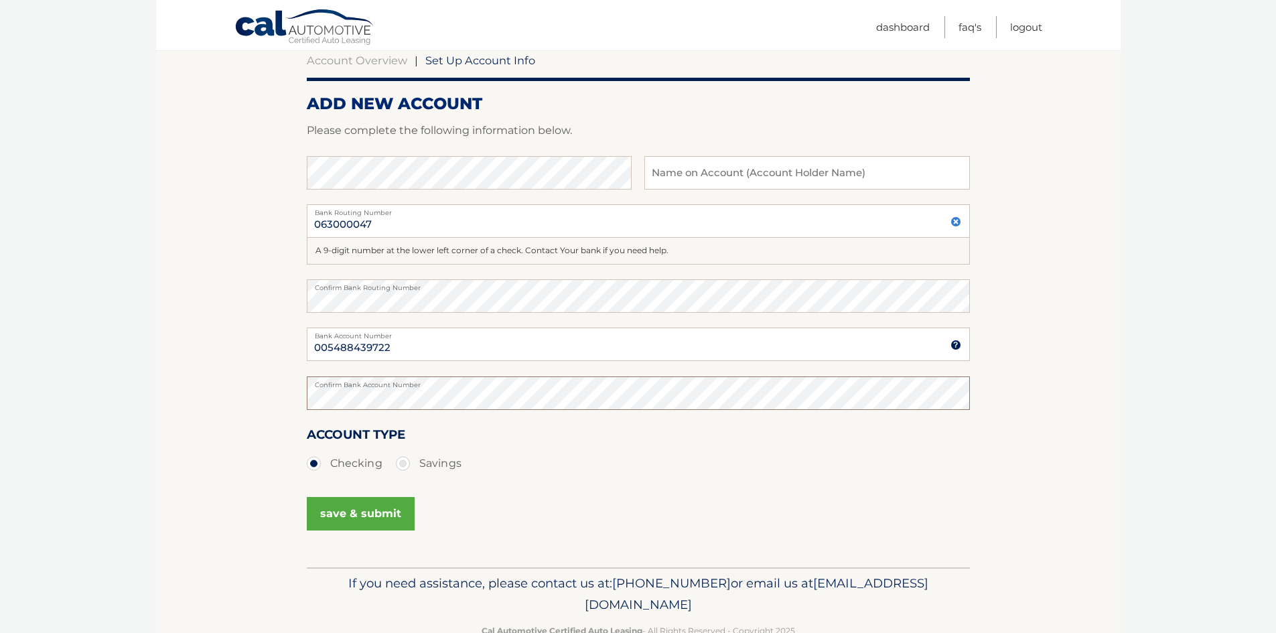
scroll to position [171, 0]
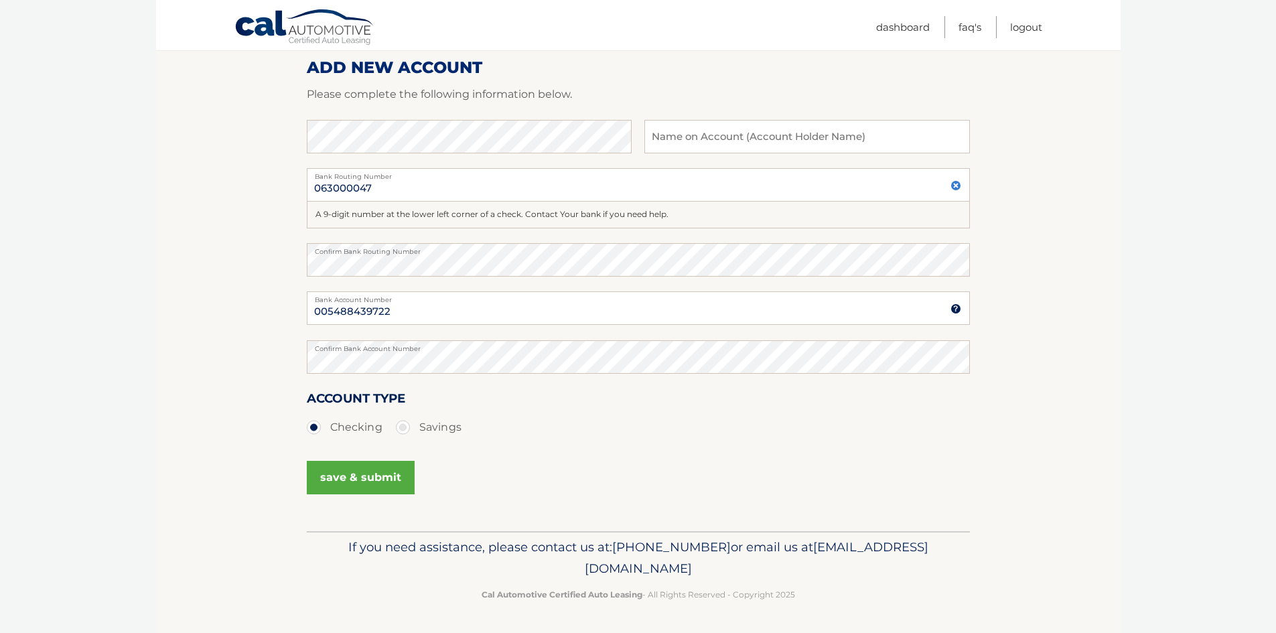
click at [361, 479] on button "save & submit" at bounding box center [361, 477] width 108 height 33
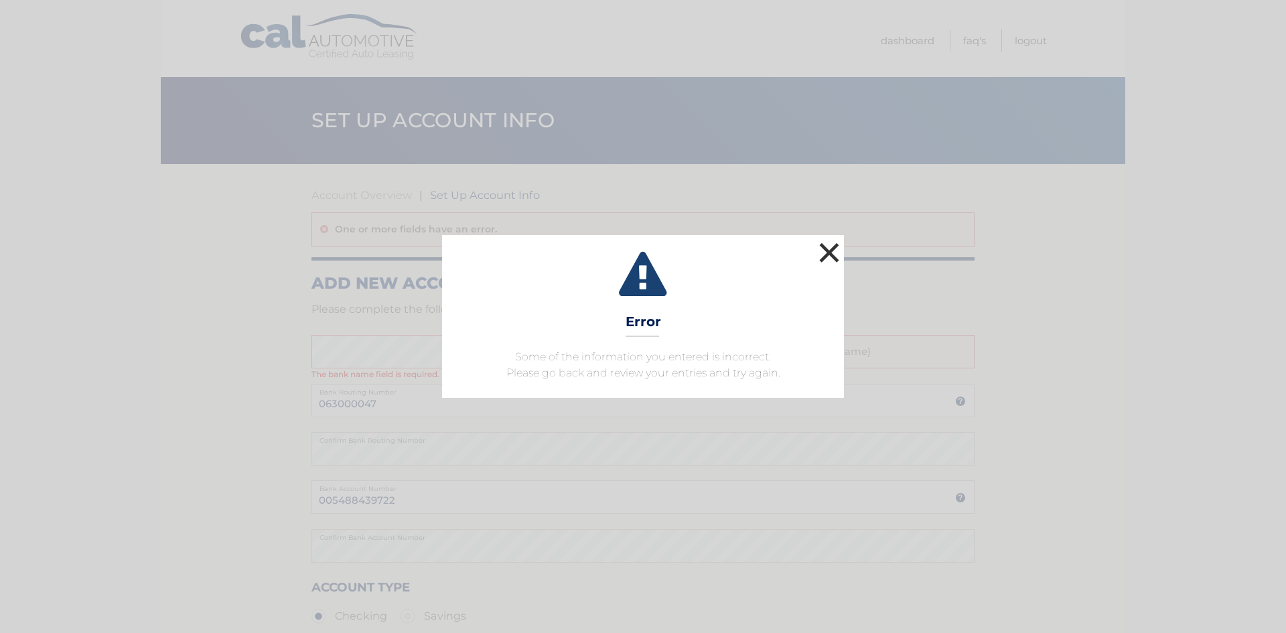
click at [820, 246] on button "×" at bounding box center [829, 252] width 27 height 27
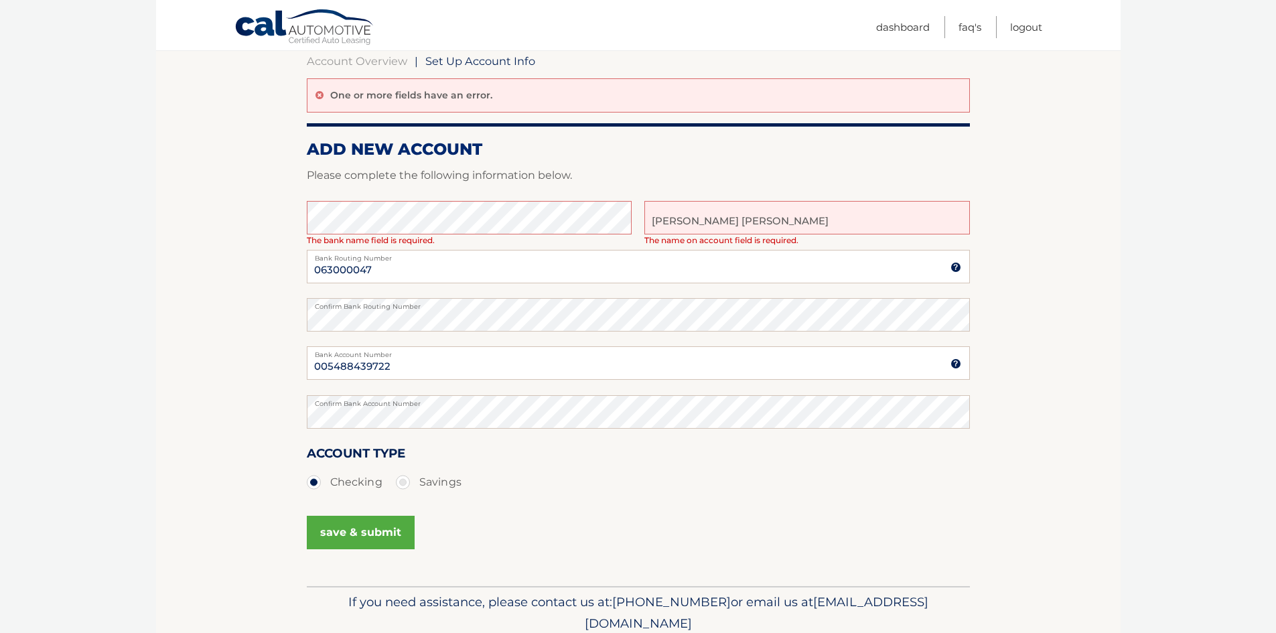
scroll to position [189, 0]
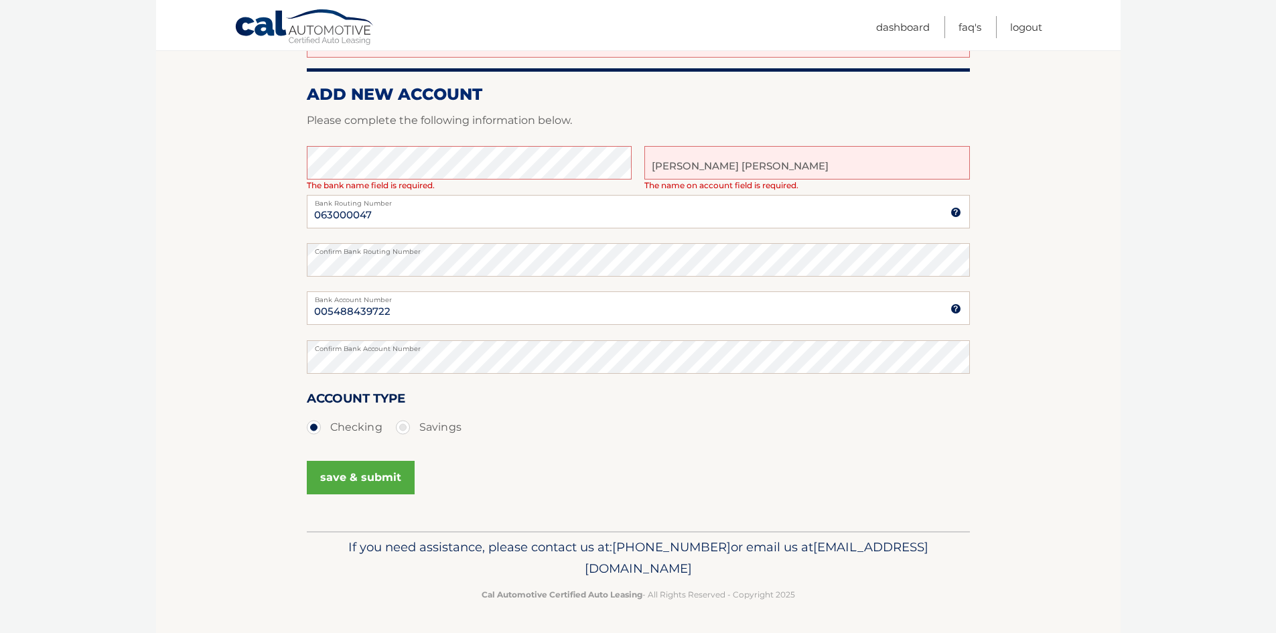
type input "Michael Jay Nixon"
click at [385, 475] on button "save & submit" at bounding box center [361, 477] width 108 height 33
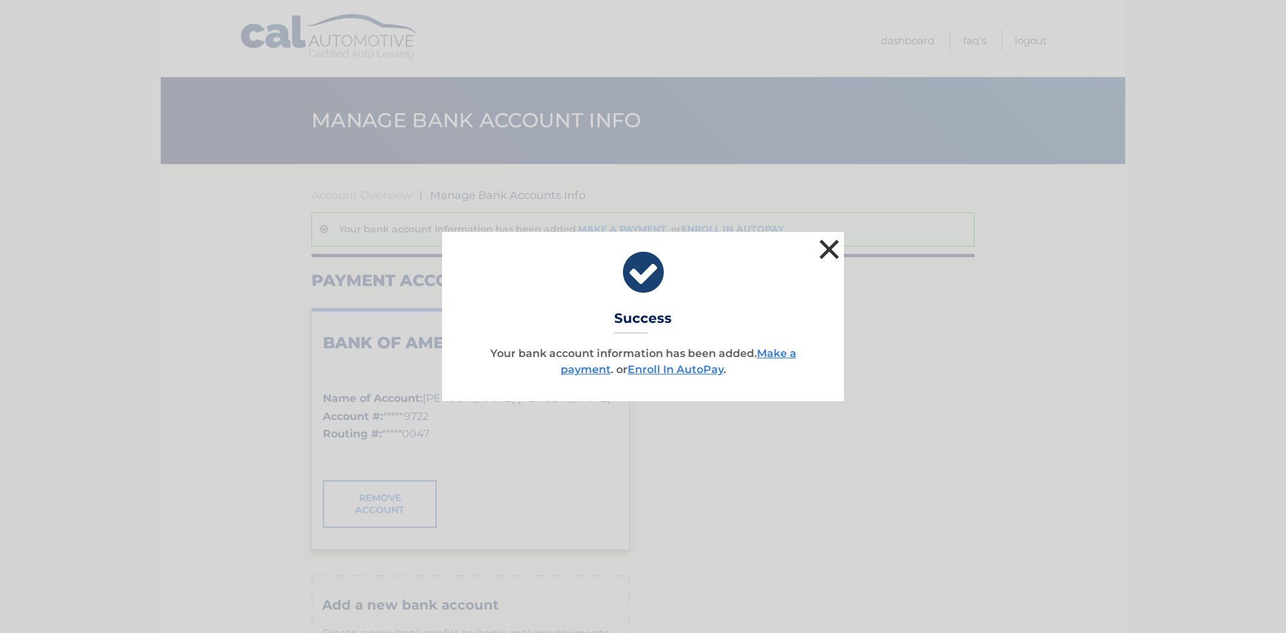
click at [831, 254] on button "×" at bounding box center [829, 249] width 27 height 27
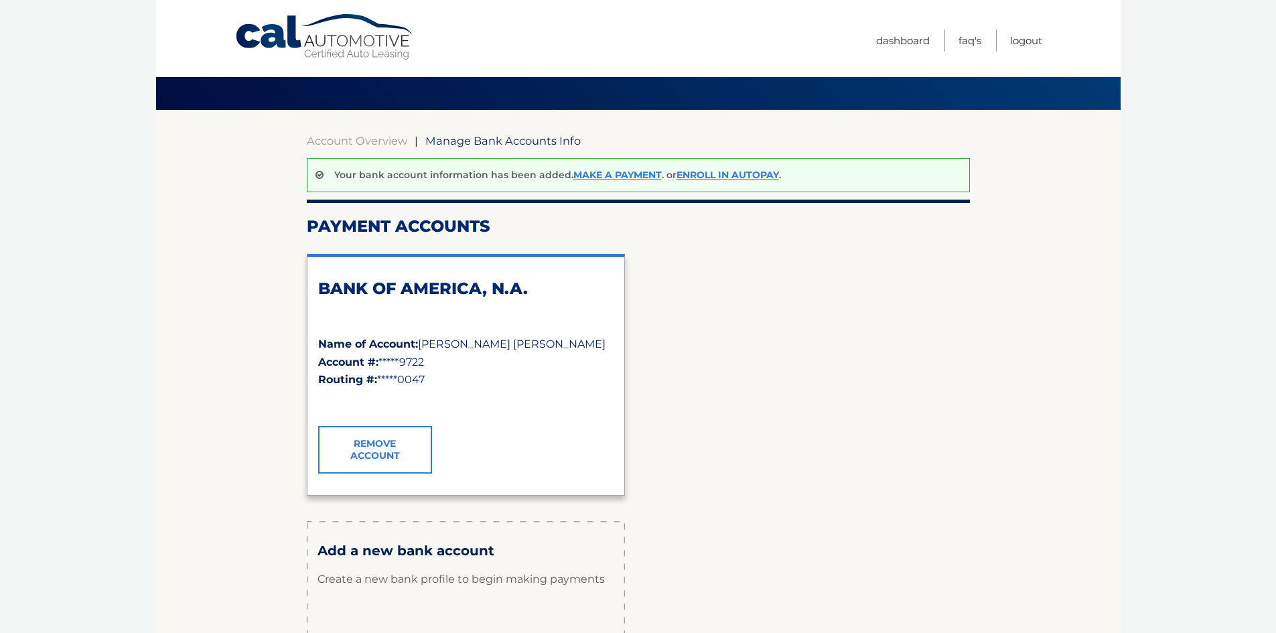
scroll to position [134, 0]
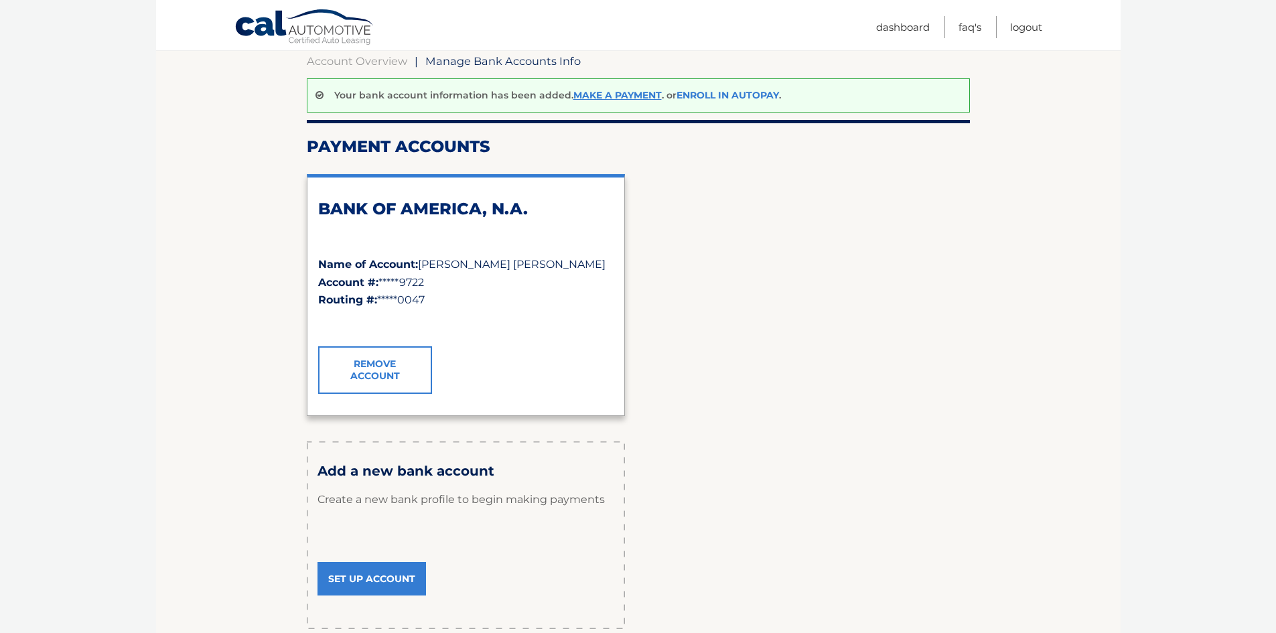
click at [724, 99] on link "Enroll In AutoPay" at bounding box center [727, 95] width 102 height 12
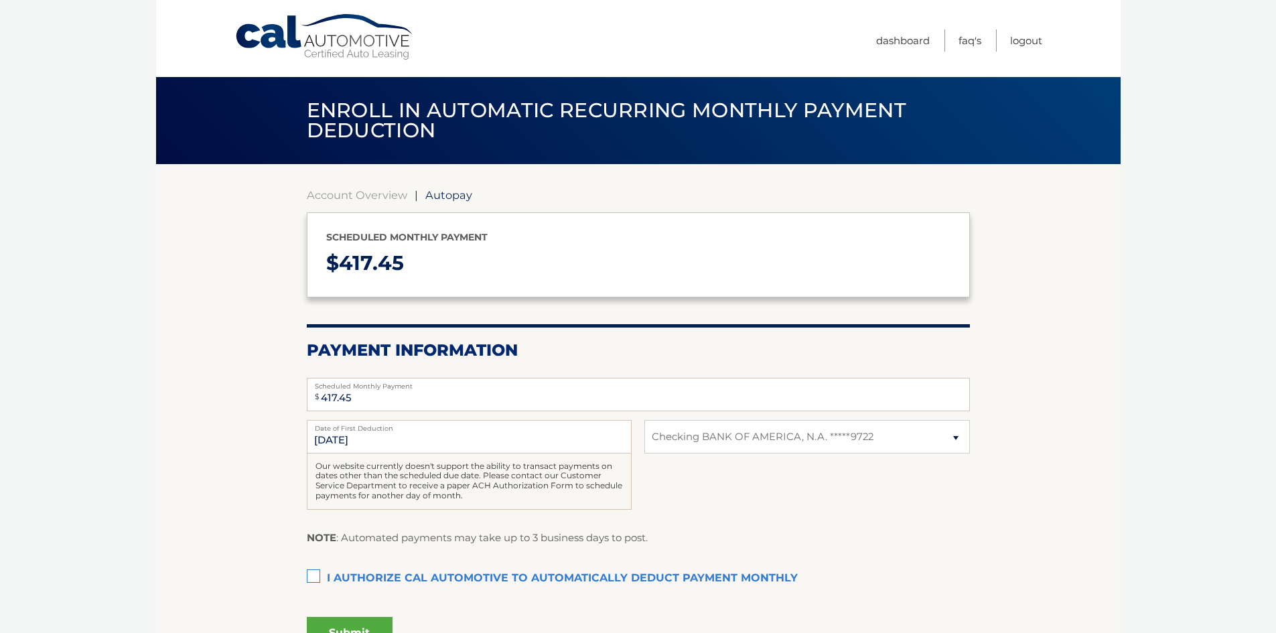
select select "Y2NjMTc4MDktNzhhZC00NWQxLThhZDQtYzI3OTM3ODA3M2M0"
click at [316, 574] on label "I authorize cal automotive to automatically deduct payment monthly This checkbo…" at bounding box center [638, 578] width 663 height 27
click at [0, 0] on input "I authorize cal automotive to automatically deduct payment monthly This checkbo…" at bounding box center [0, 0] width 0 height 0
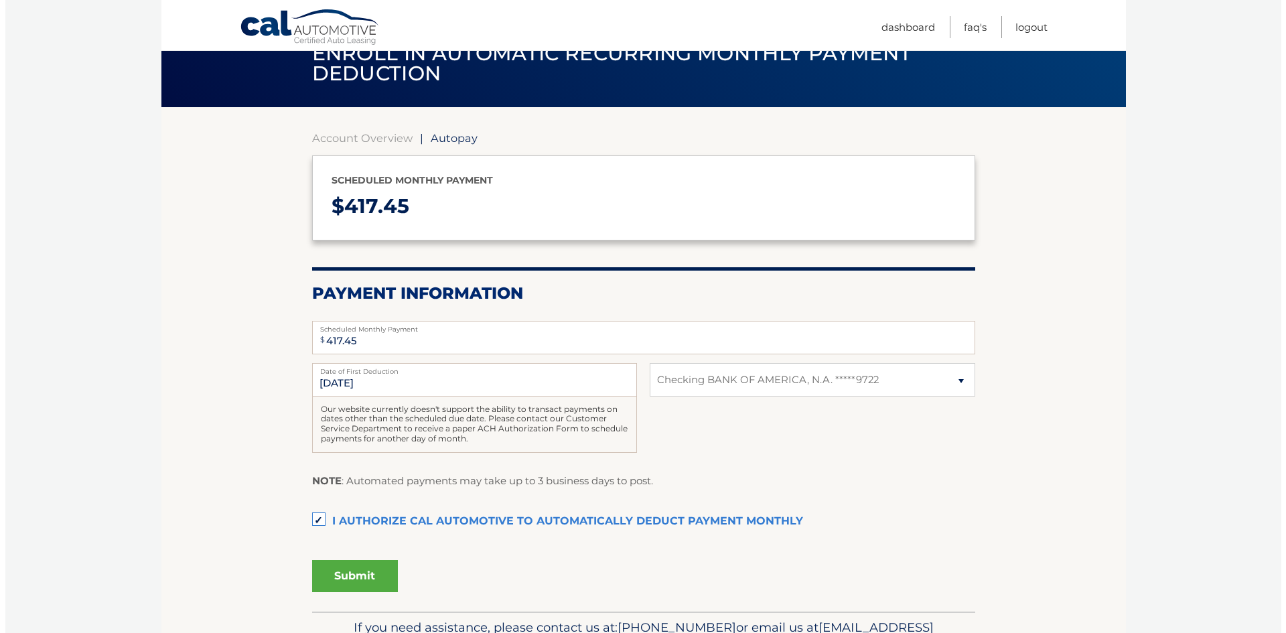
scroll to position [134, 0]
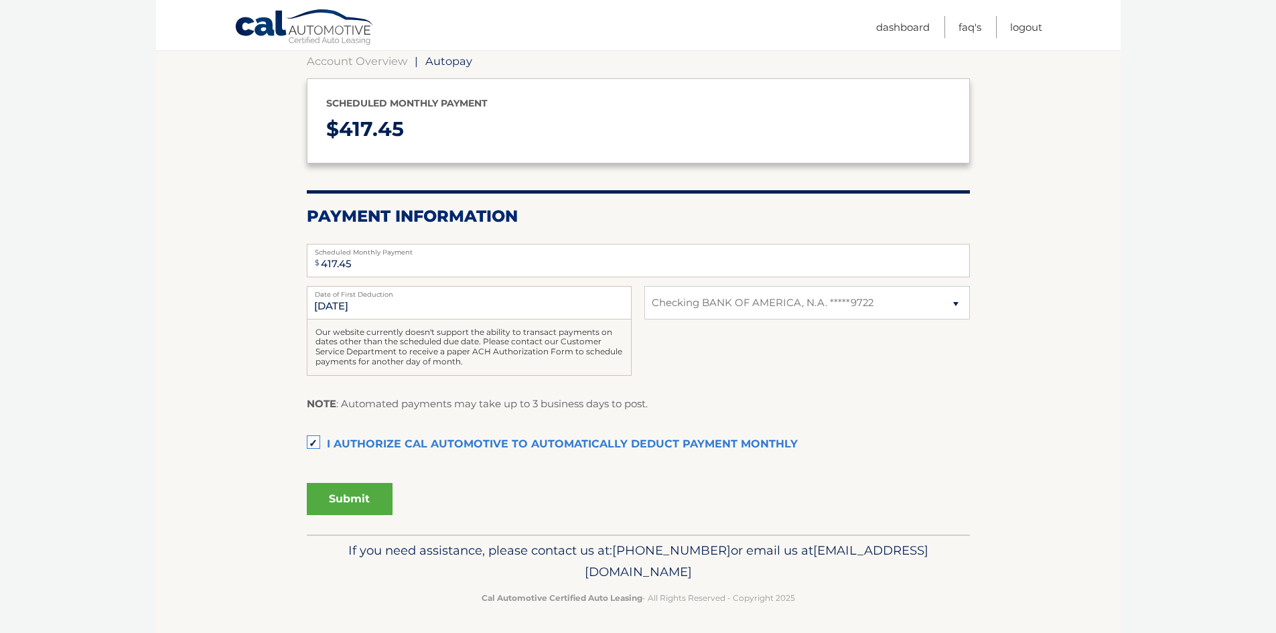
click at [360, 499] on button "Submit" at bounding box center [350, 499] width 86 height 32
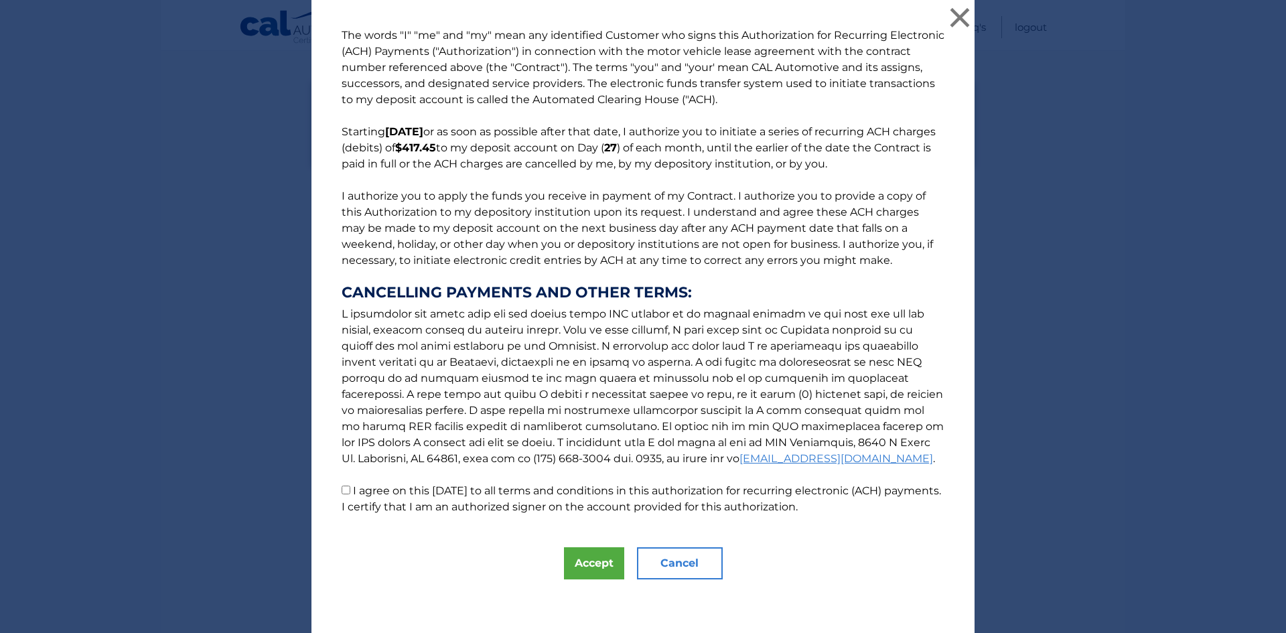
click at [342, 488] on input "I agree on this 10/11/2025 to all terms and conditions in this authorization fo…" at bounding box center [346, 490] width 9 height 9
checkbox input "true"
click at [584, 554] on button "Accept" at bounding box center [594, 563] width 60 height 32
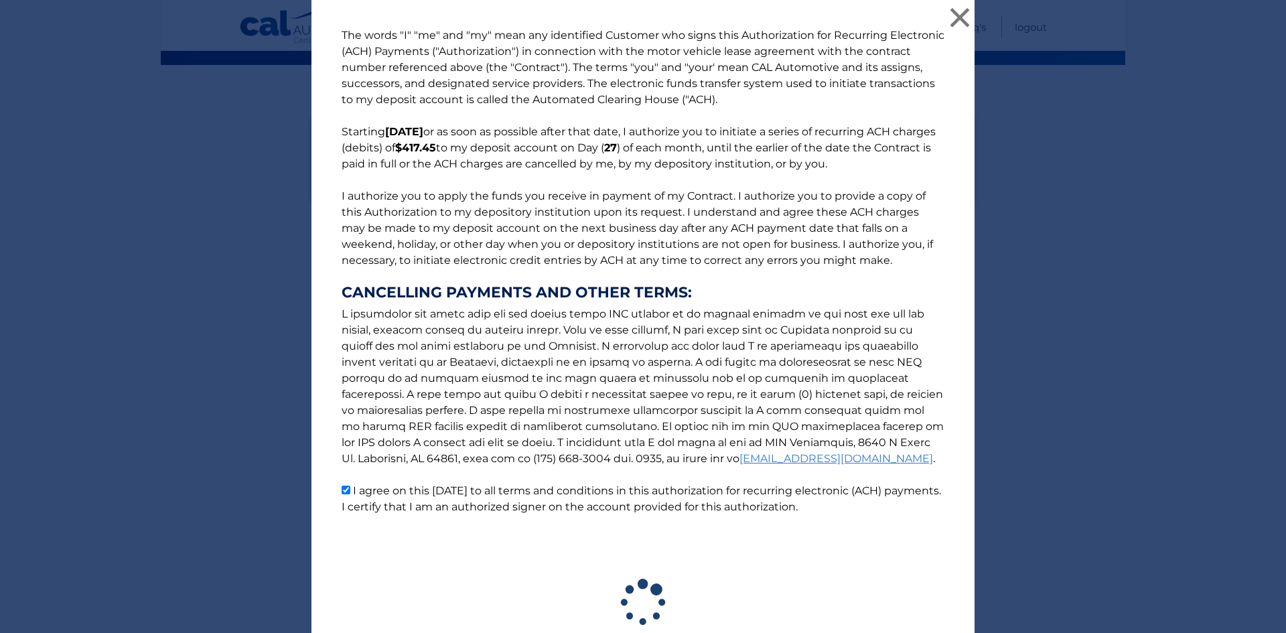
scroll to position [99, 0]
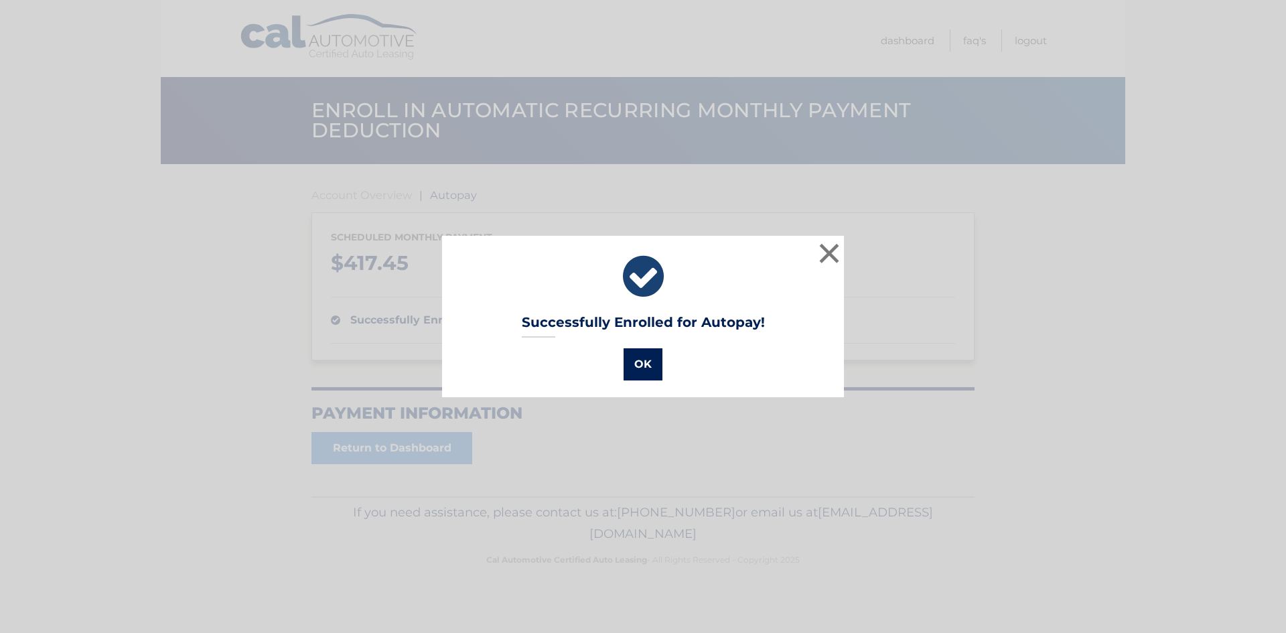
click at [648, 370] on button "OK" at bounding box center [642, 364] width 39 height 32
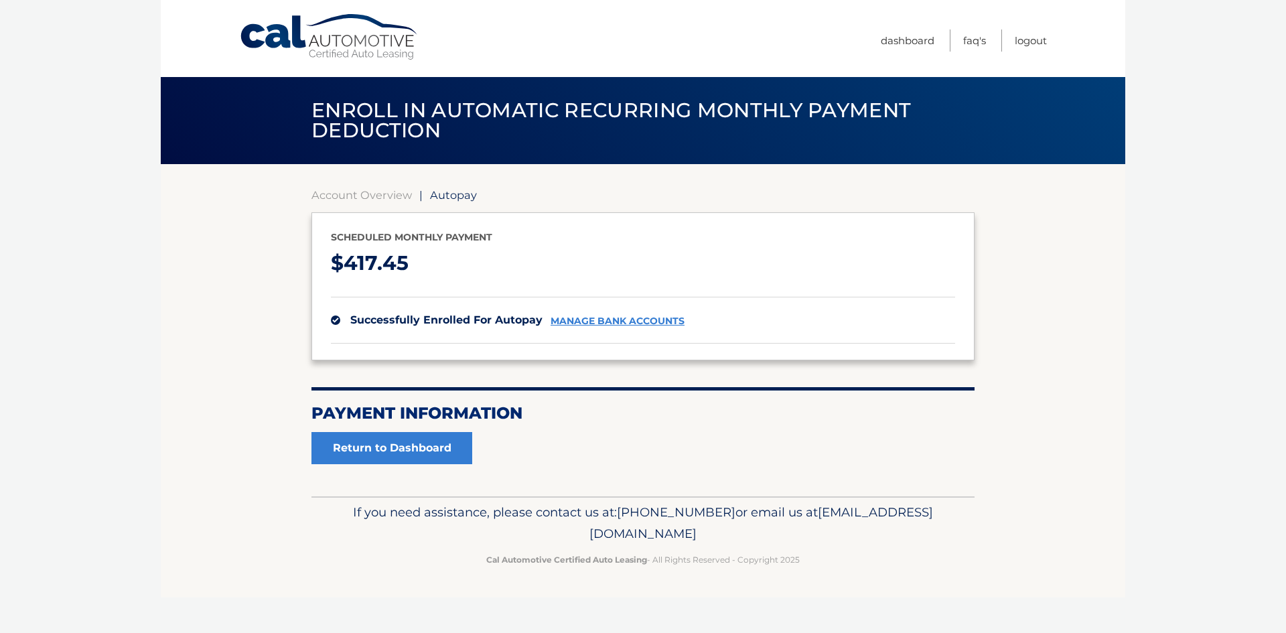
click at [336, 42] on link "Cal Automotive" at bounding box center [329, 37] width 181 height 48
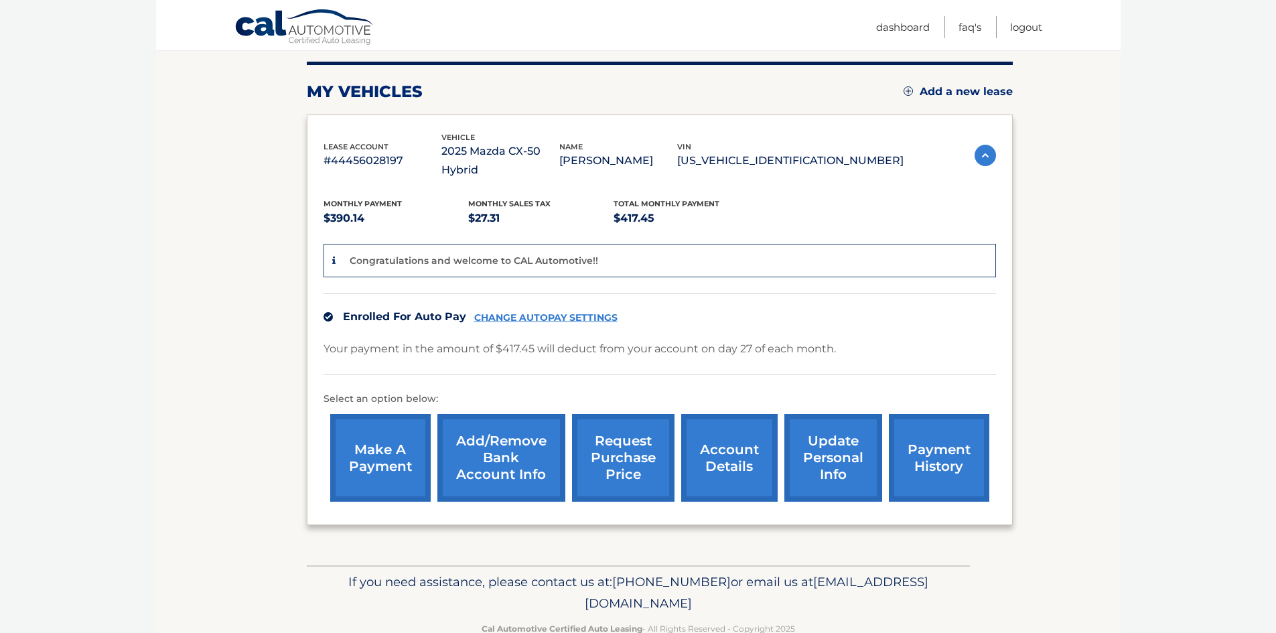
scroll to position [178, 0]
